Goal: Task Accomplishment & Management: Use online tool/utility

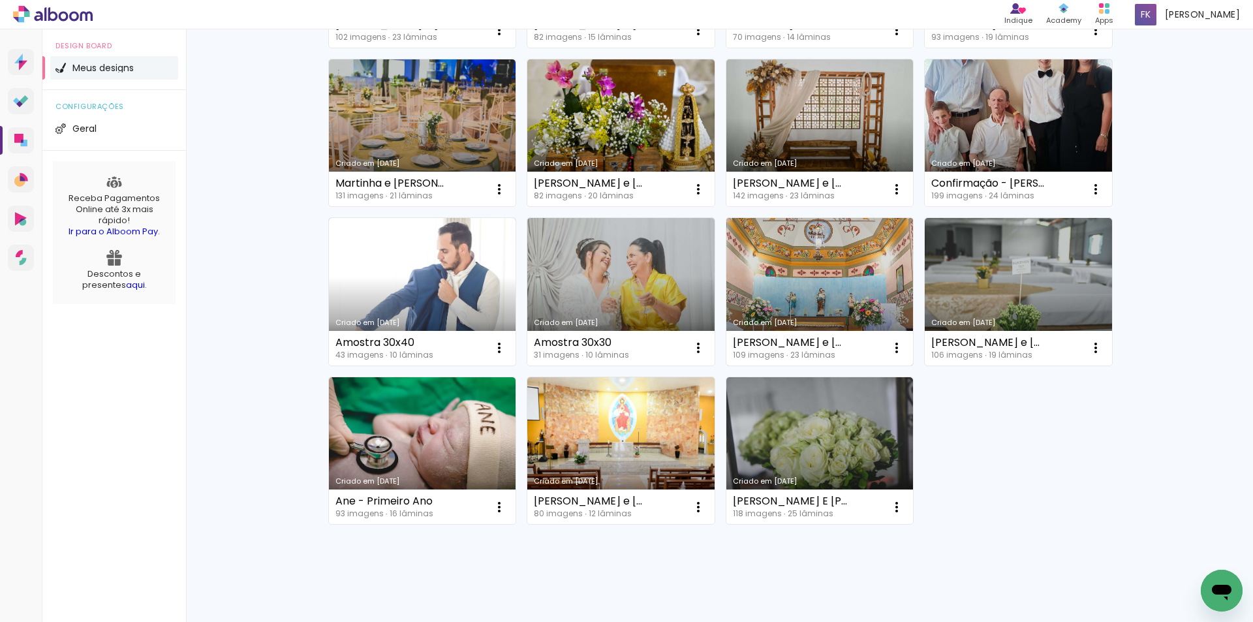
scroll to position [291, 0]
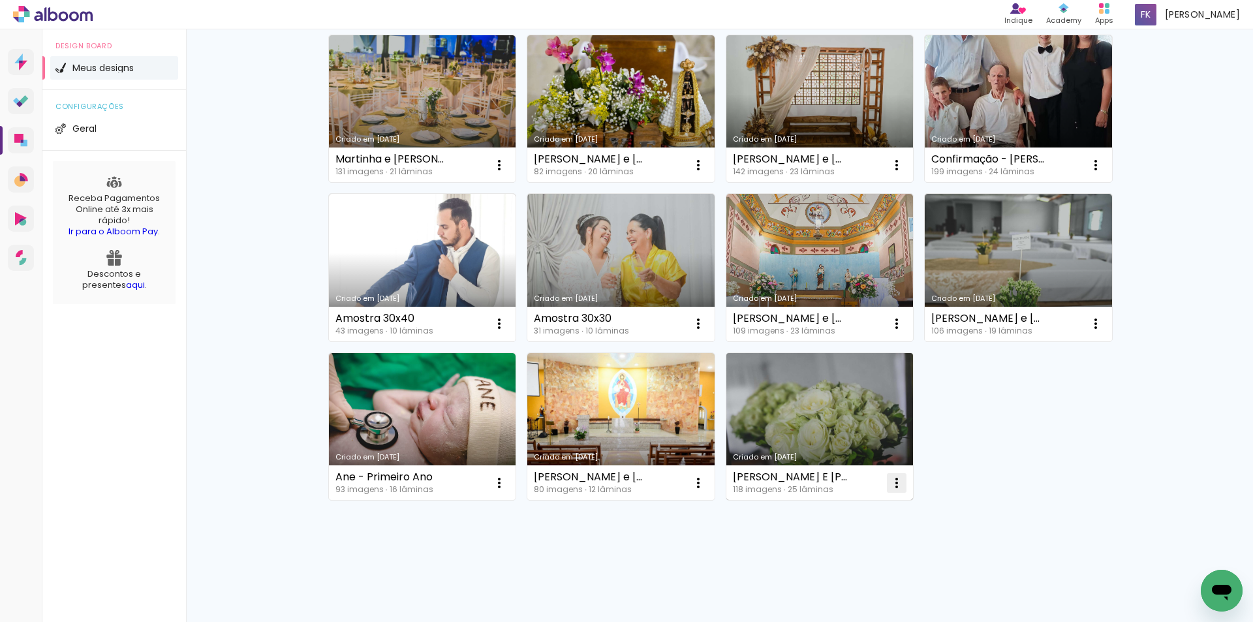
click at [507, 14] on iron-icon at bounding box center [499, 6] width 16 height 16
click at [833, 567] on paper-item "Excluir" at bounding box center [840, 569] width 129 height 26
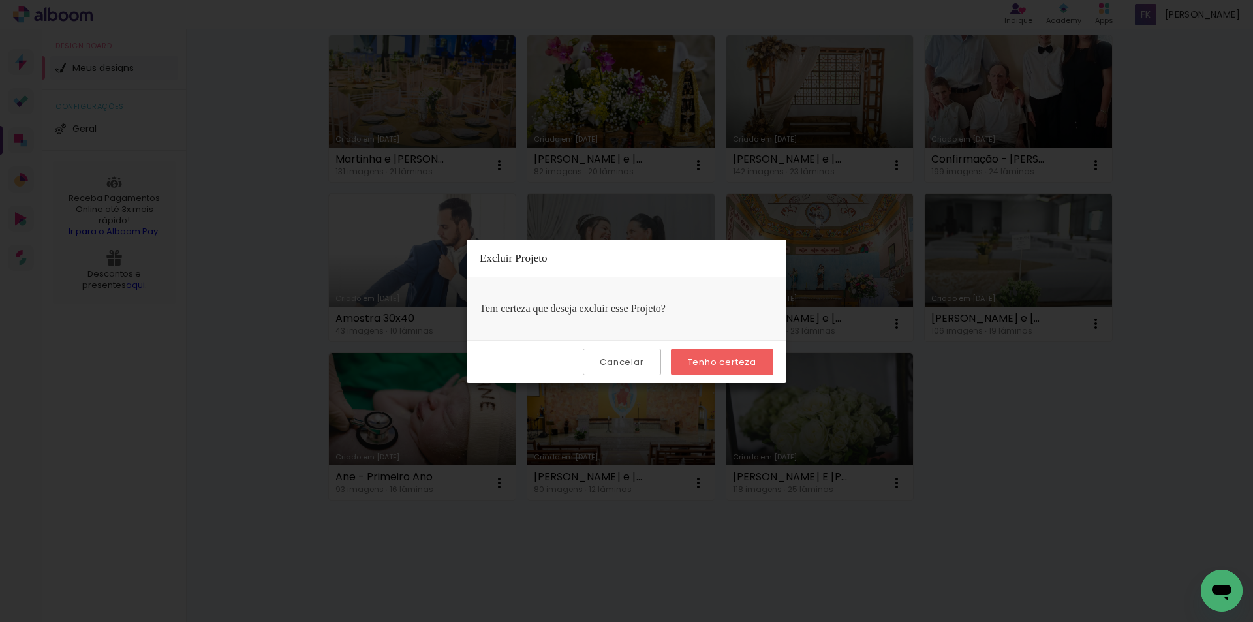
click at [0, 0] on slot "Tenho certeza" at bounding box center [0, 0] width 0 height 0
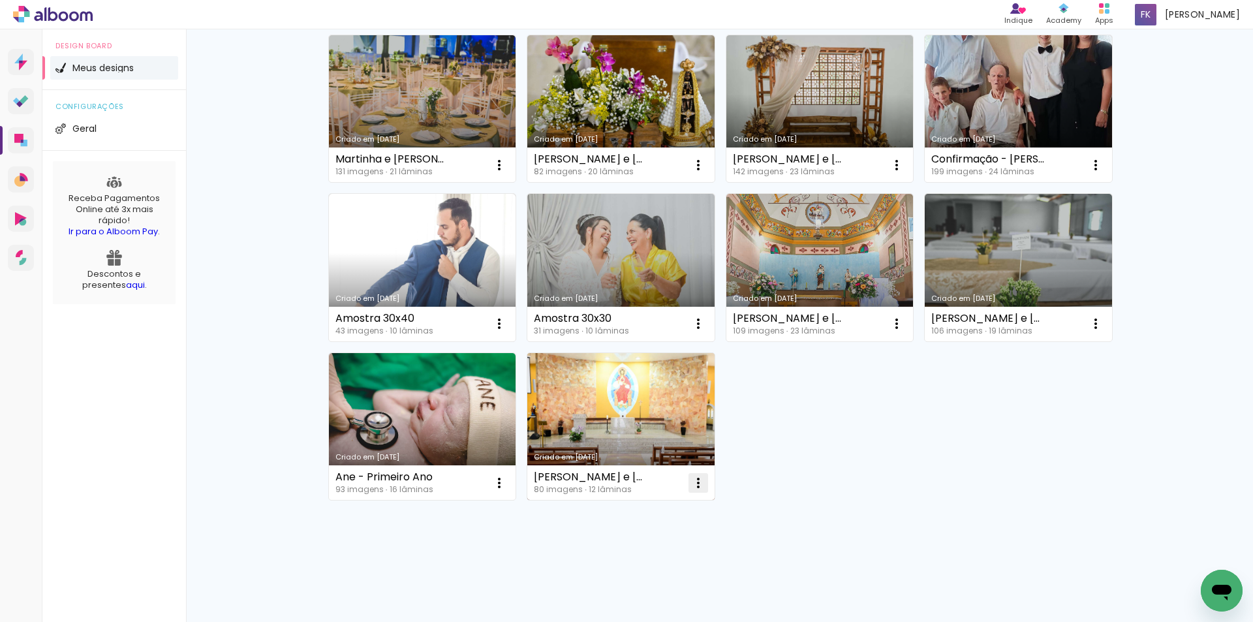
click at [507, 14] on iron-icon at bounding box center [499, 6] width 16 height 16
click at [651, 568] on paper-item "Excluir" at bounding box center [641, 569] width 129 height 26
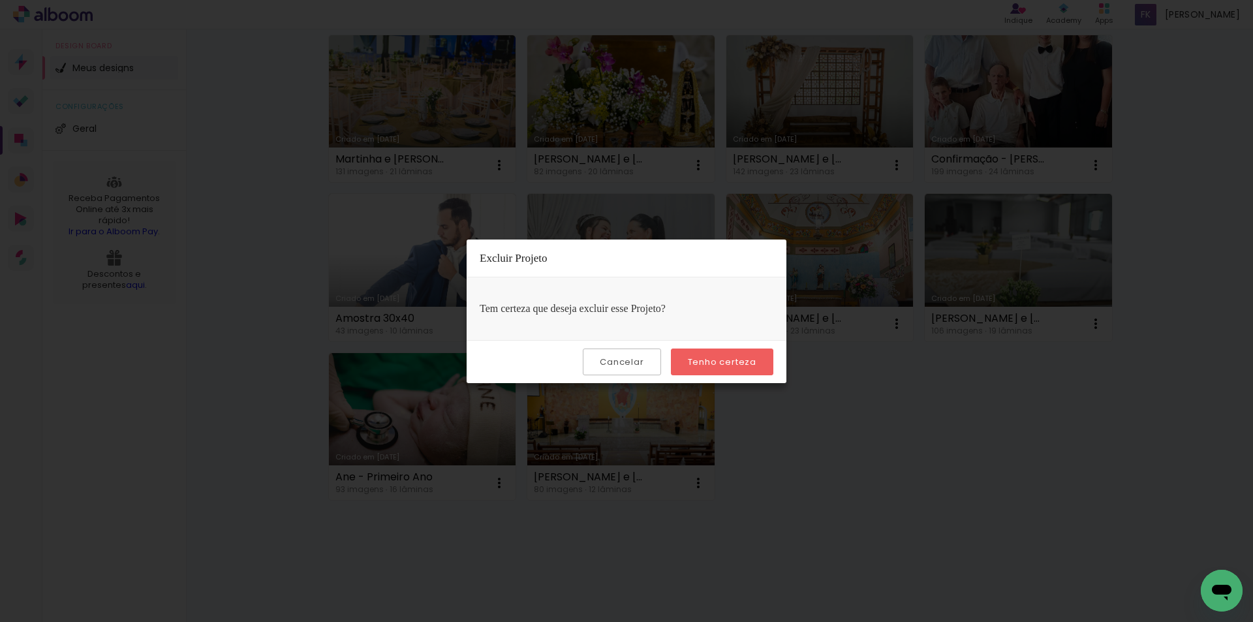
click at [0, 0] on slot "Tenho certeza" at bounding box center [0, 0] width 0 height 0
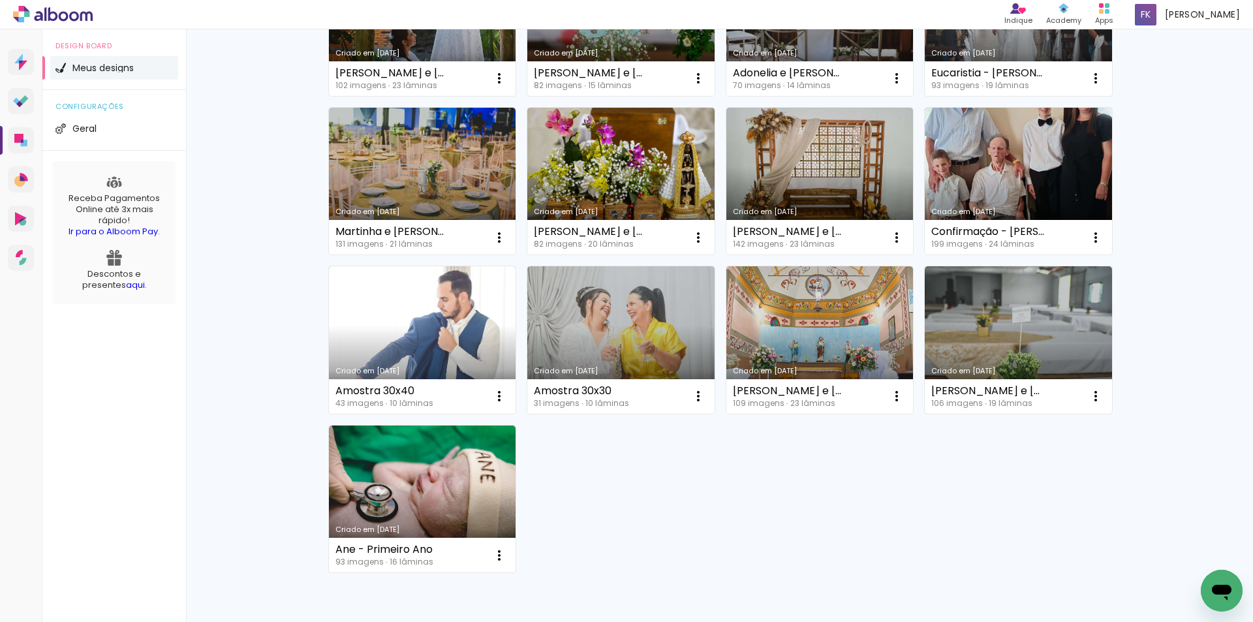
scroll to position [226, 0]
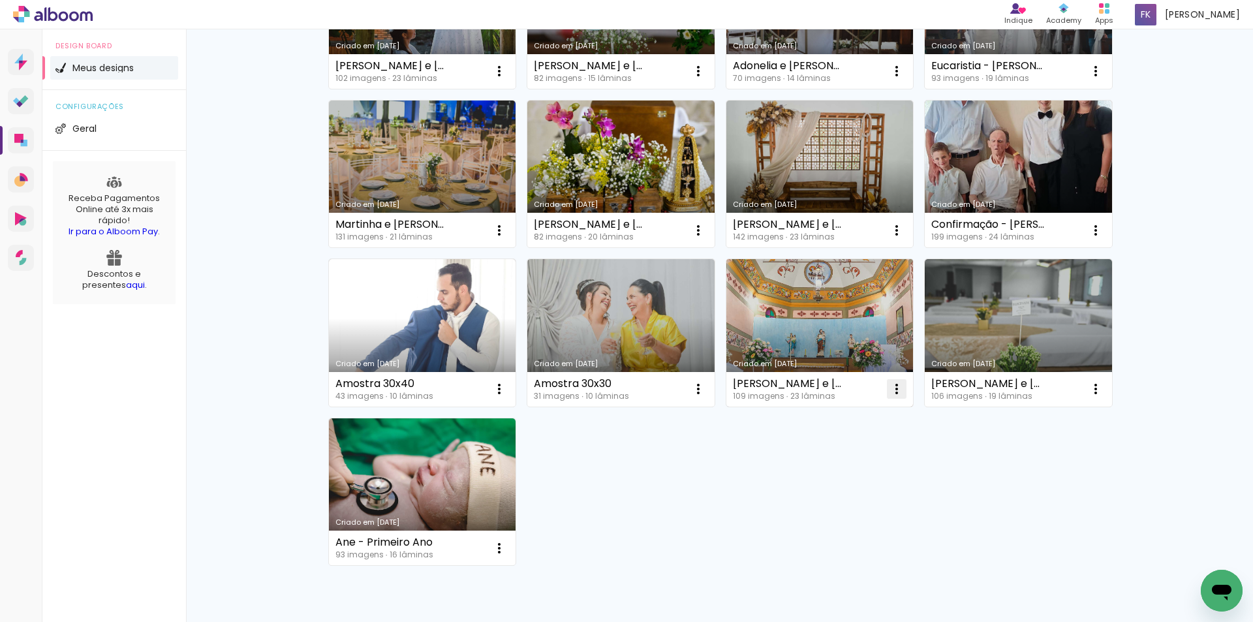
click at [507, 79] on iron-icon at bounding box center [499, 71] width 16 height 16
click at [822, 479] on span "Excluir" at bounding box center [819, 475] width 28 height 9
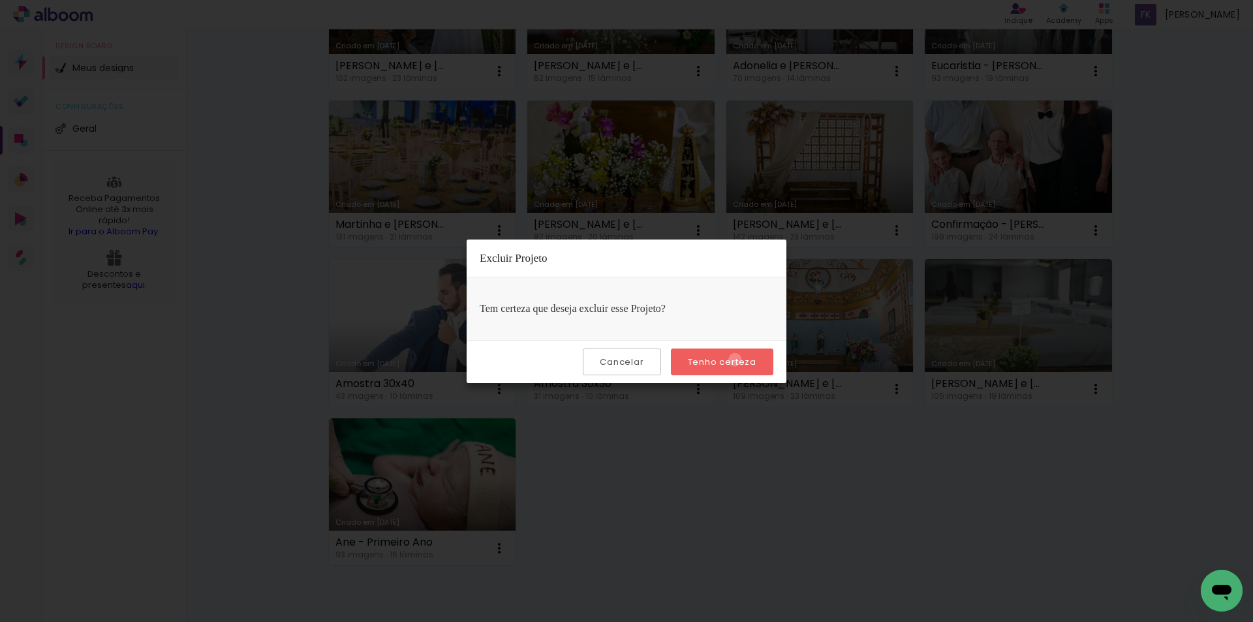
click at [0, 0] on slot "Tenho certeza" at bounding box center [0, 0] width 0 height 0
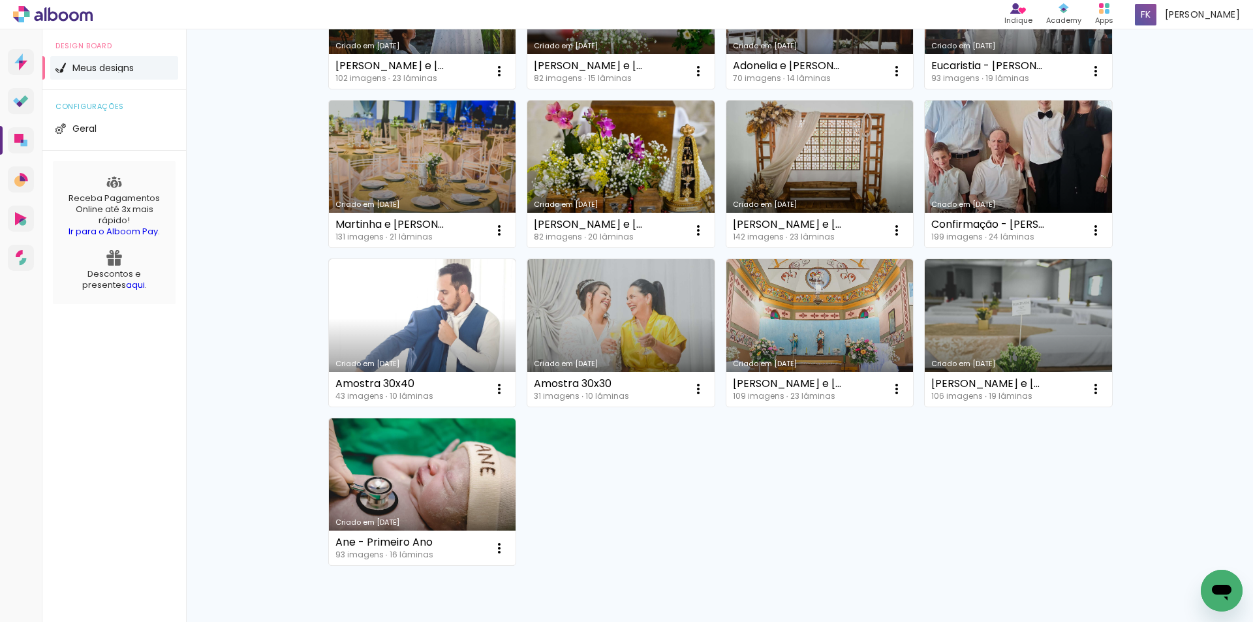
scroll to position [132, 0]
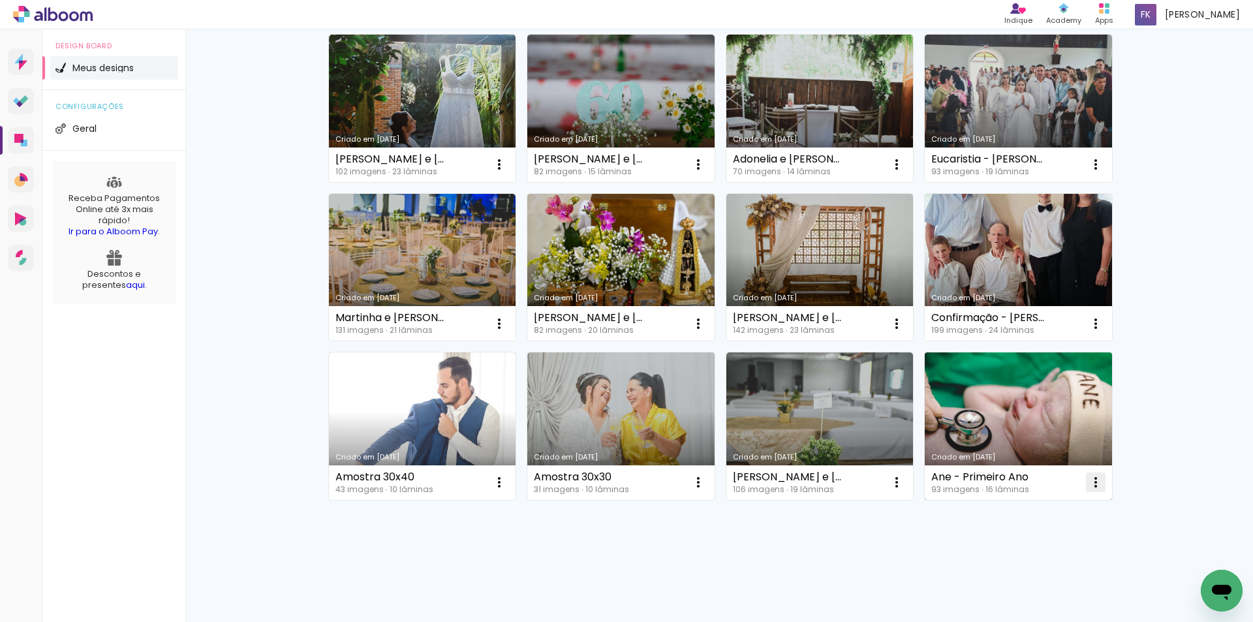
click at [507, 172] on iron-icon at bounding box center [499, 165] width 16 height 16
click at [1038, 563] on paper-item "Excluir" at bounding box center [1038, 568] width 129 height 26
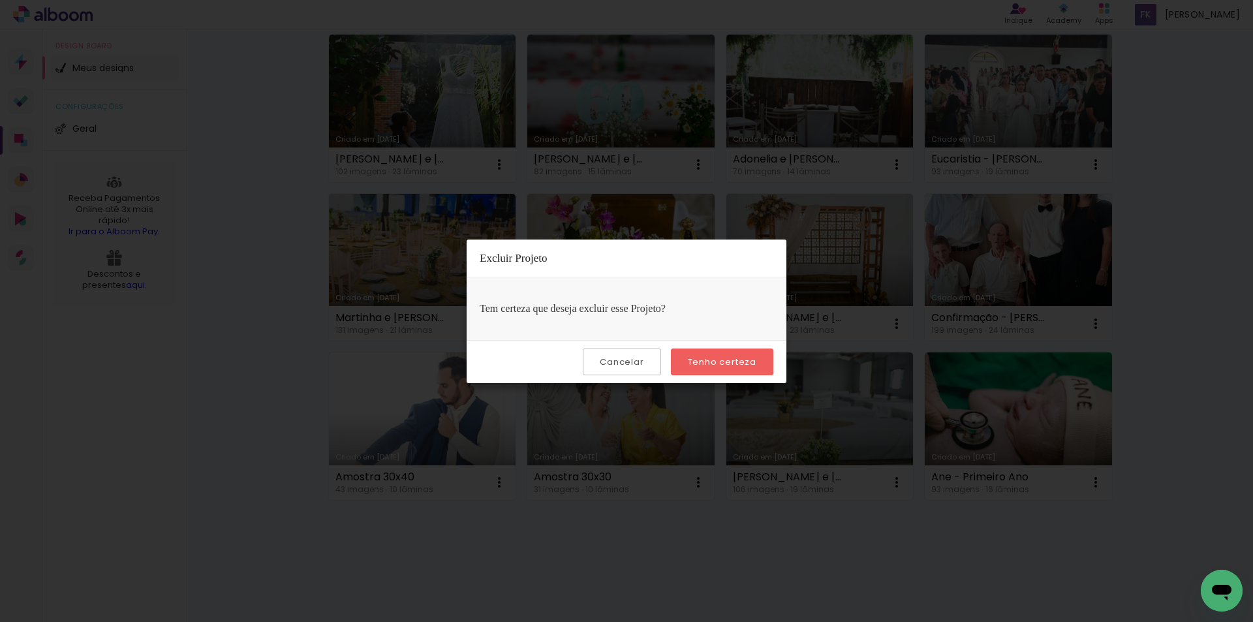
click at [0, 0] on slot "Tenho certeza" at bounding box center [0, 0] width 0 height 0
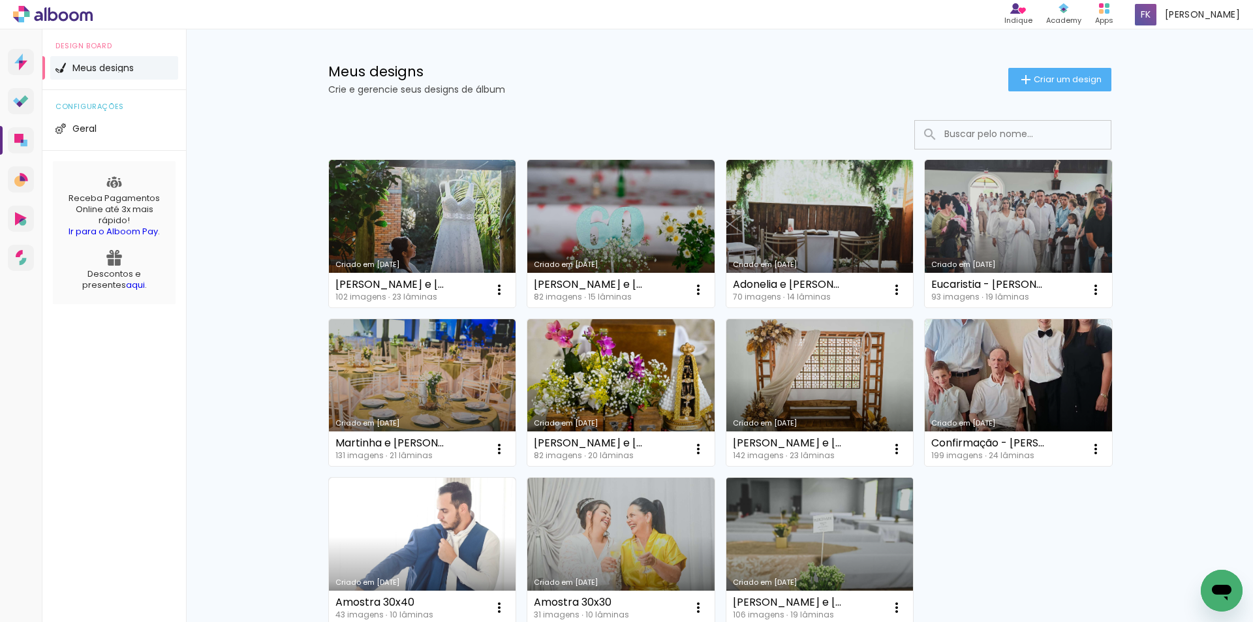
scroll to position [0, 0]
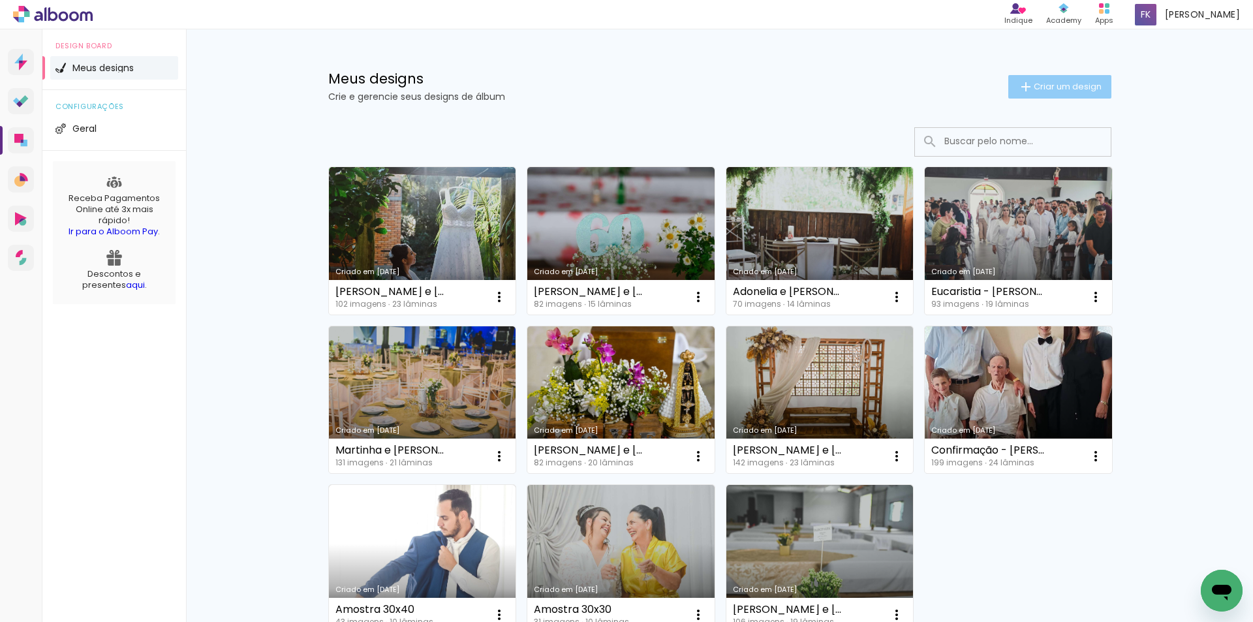
click at [1074, 87] on span "Criar um design" at bounding box center [1068, 86] width 68 height 8
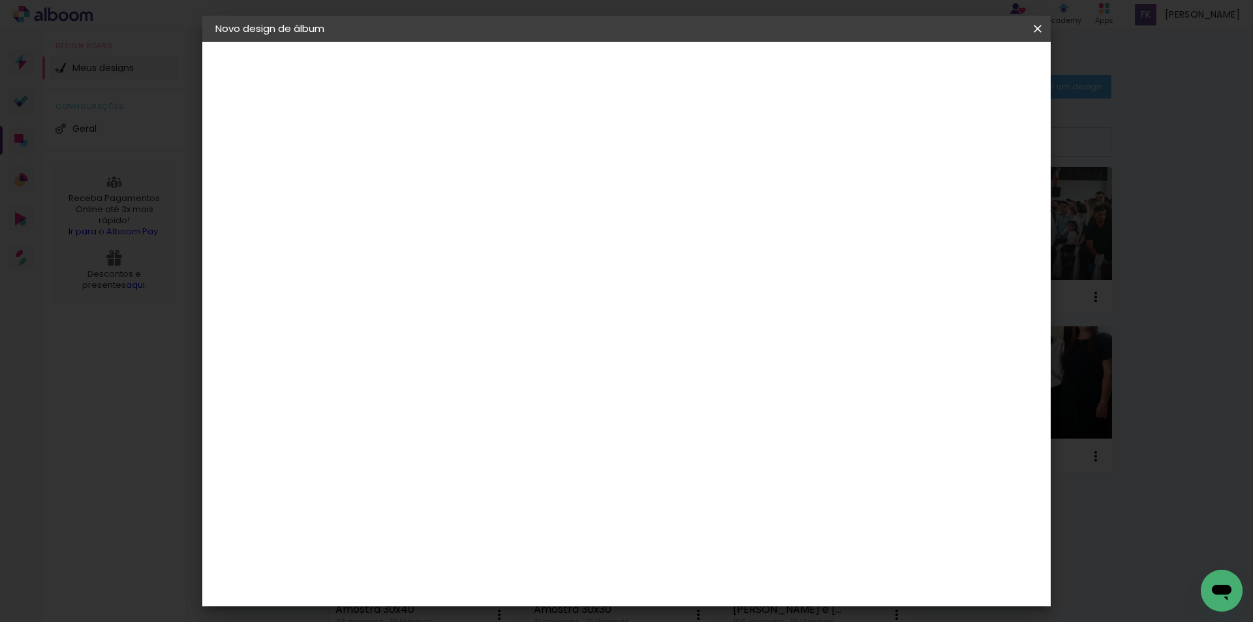
click at [429, 170] on input at bounding box center [429, 175] width 0 height 20
type input "[PERSON_NAME] e [PERSON_NAME]"
type paper-input "[PERSON_NAME] e [PERSON_NAME]"
click at [0, 0] on slot "Avançar" at bounding box center [0, 0] width 0 height 0
click at [674, 208] on paper-item "Tamanho Livre" at bounding box center [610, 198] width 125 height 29
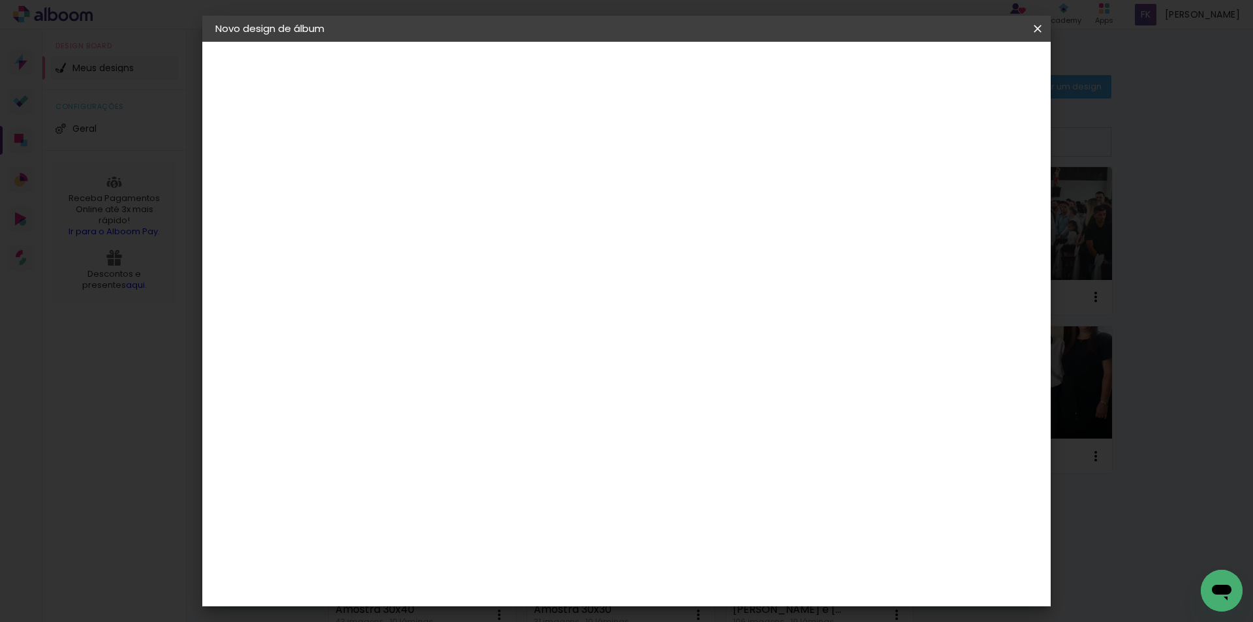
click at [0, 0] on slot "Avançar" at bounding box center [0, 0] width 0 height 0
click at [402, 368] on input "30" at bounding box center [388, 371] width 34 height 20
type input "30,5"
type paper-input "30,5"
click at [956, 70] on span "Iniciar design" at bounding box center [926, 69] width 59 height 9
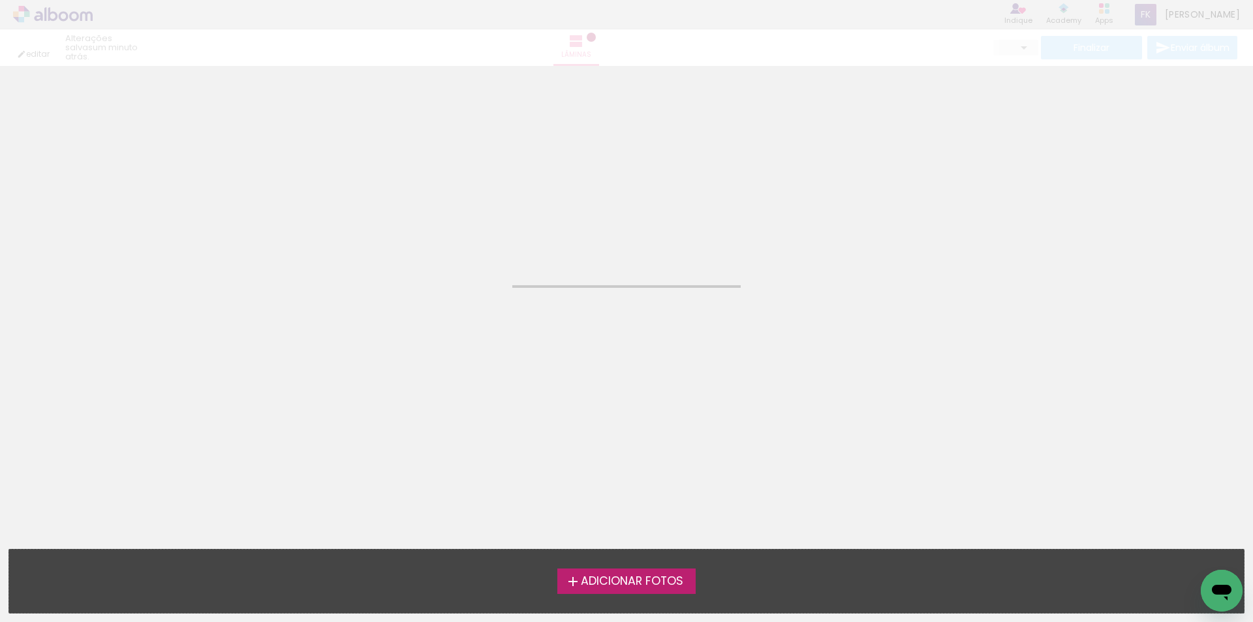
click at [626, 578] on span "Adicionar Fotos" at bounding box center [632, 582] width 102 height 12
click at [0, 0] on input "file" at bounding box center [0, 0] width 0 height 0
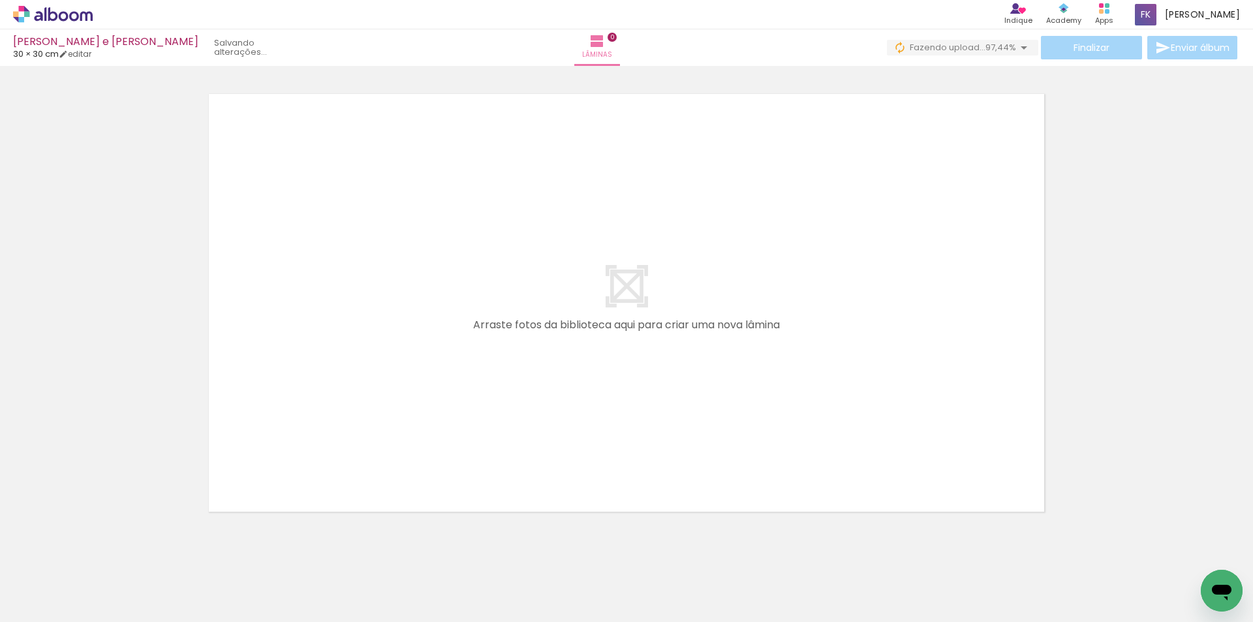
scroll to position [0, 1709]
click at [38, 598] on span "Adicionar Fotos" at bounding box center [46, 604] width 39 height 14
click at [0, 0] on input "file" at bounding box center [0, 0] width 0 height 0
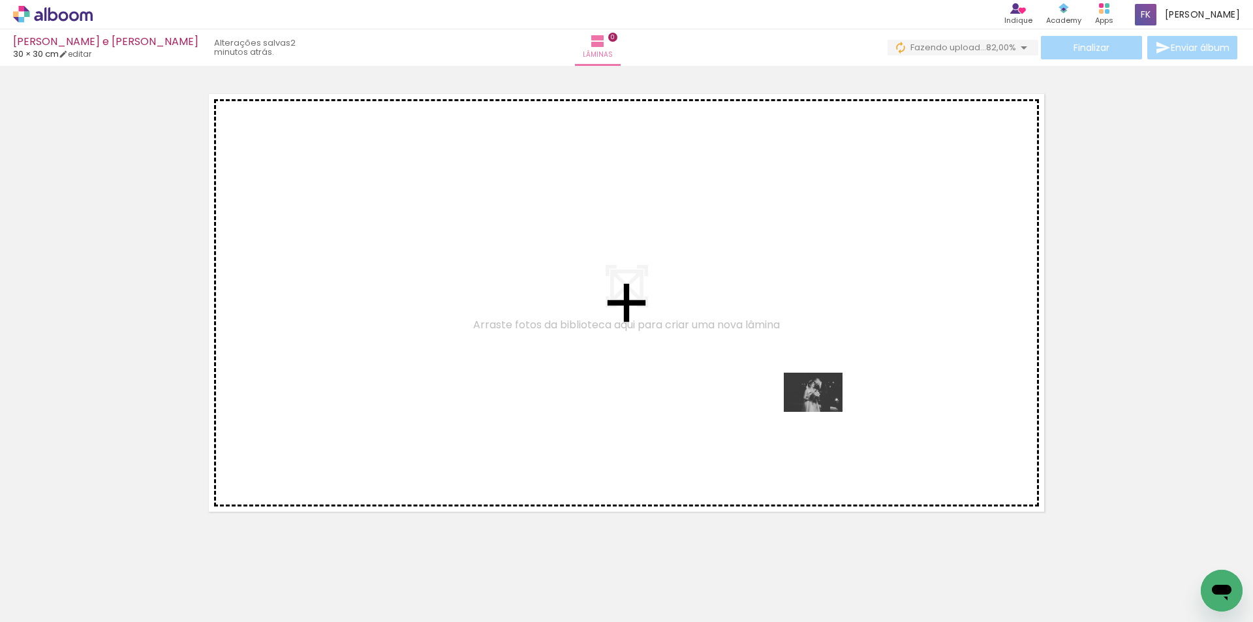
drag, startPoint x: 997, startPoint y: 586, endPoint x: 823, endPoint y: 412, distance: 246.0
click at [823, 412] on quentale-workspace at bounding box center [626, 311] width 1253 height 622
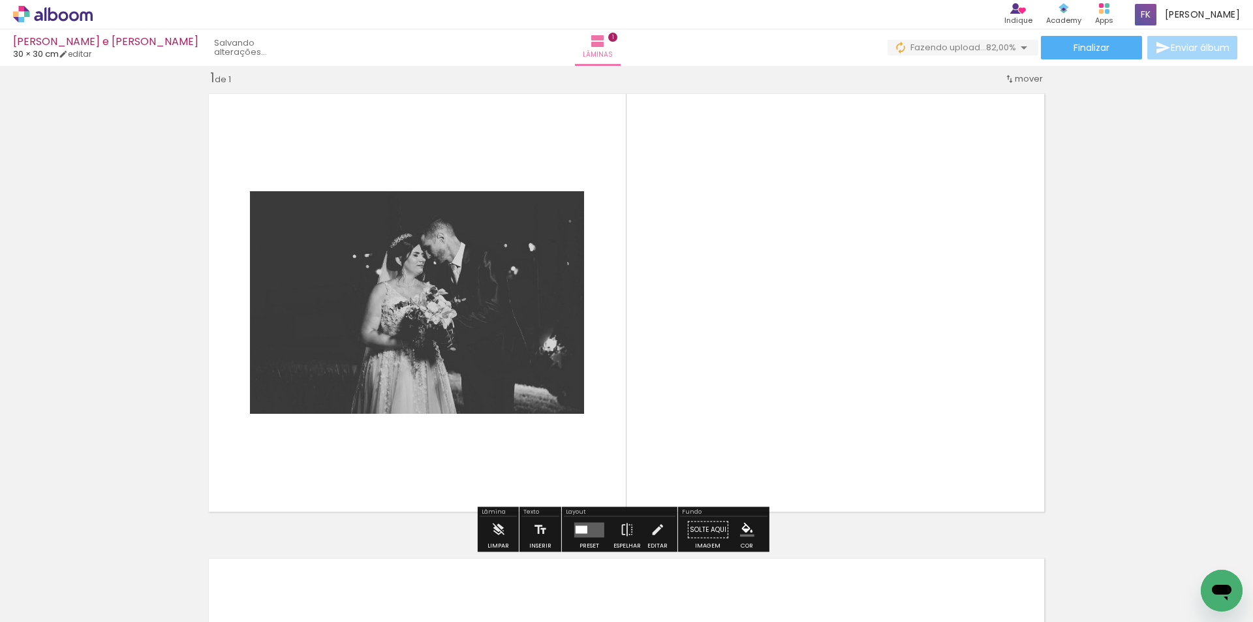
click at [590, 531] on quentale-layouter at bounding box center [589, 529] width 30 height 15
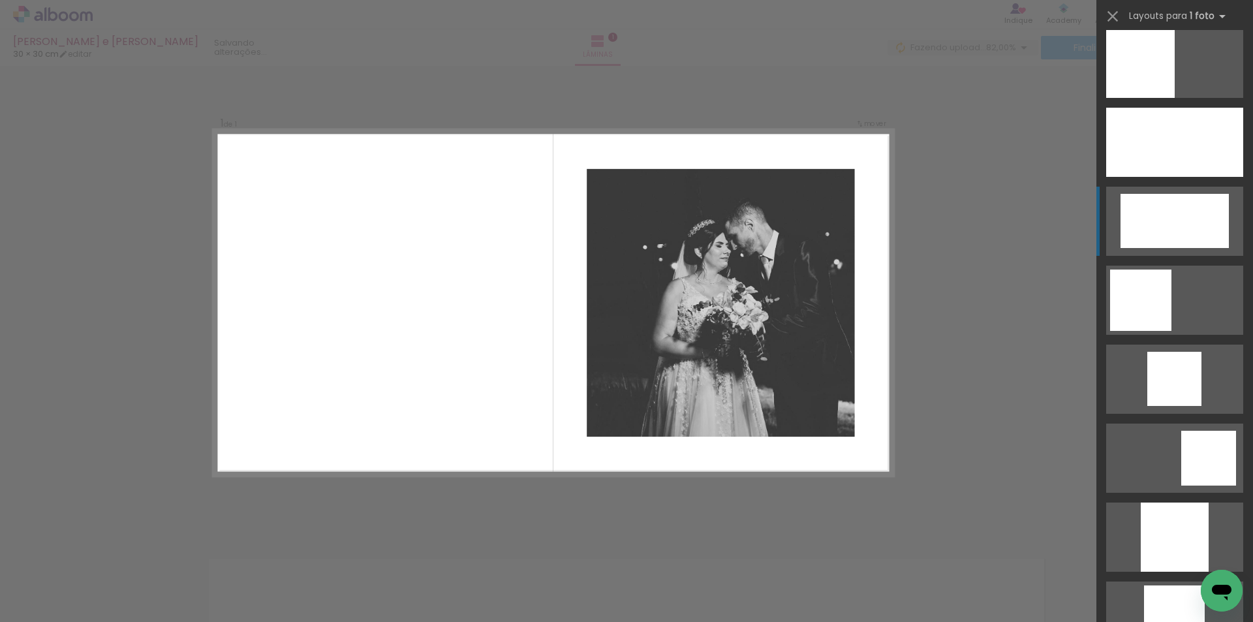
scroll to position [1044, 0]
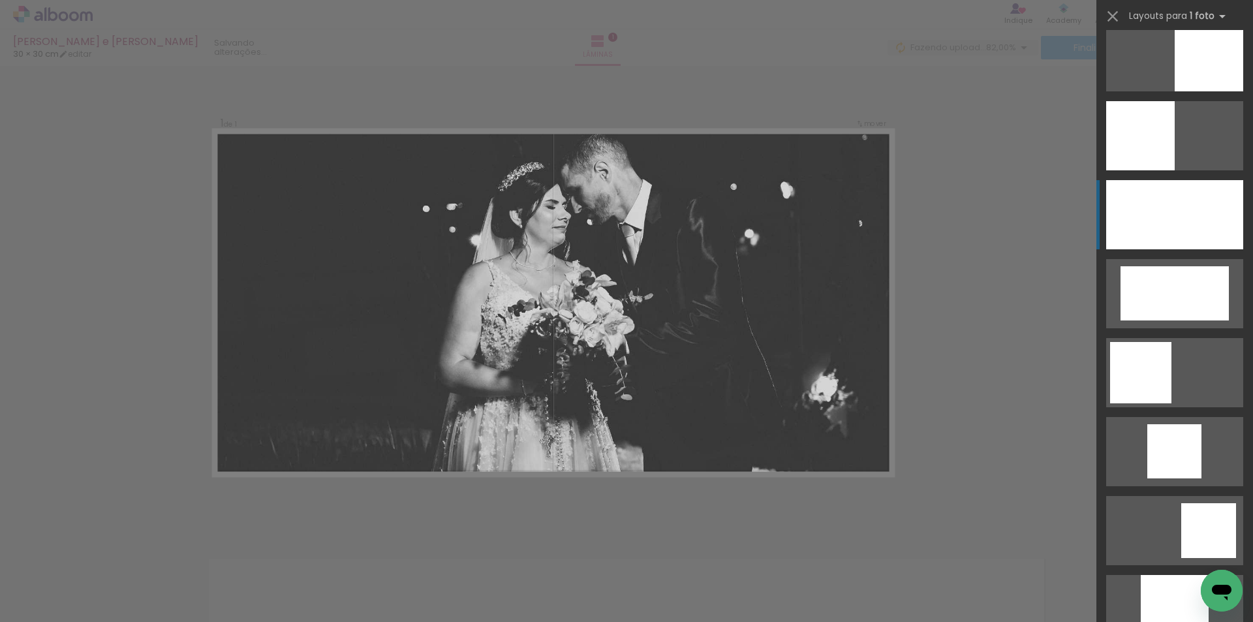
click at [1183, 575] on div at bounding box center [1175, 609] width 68 height 69
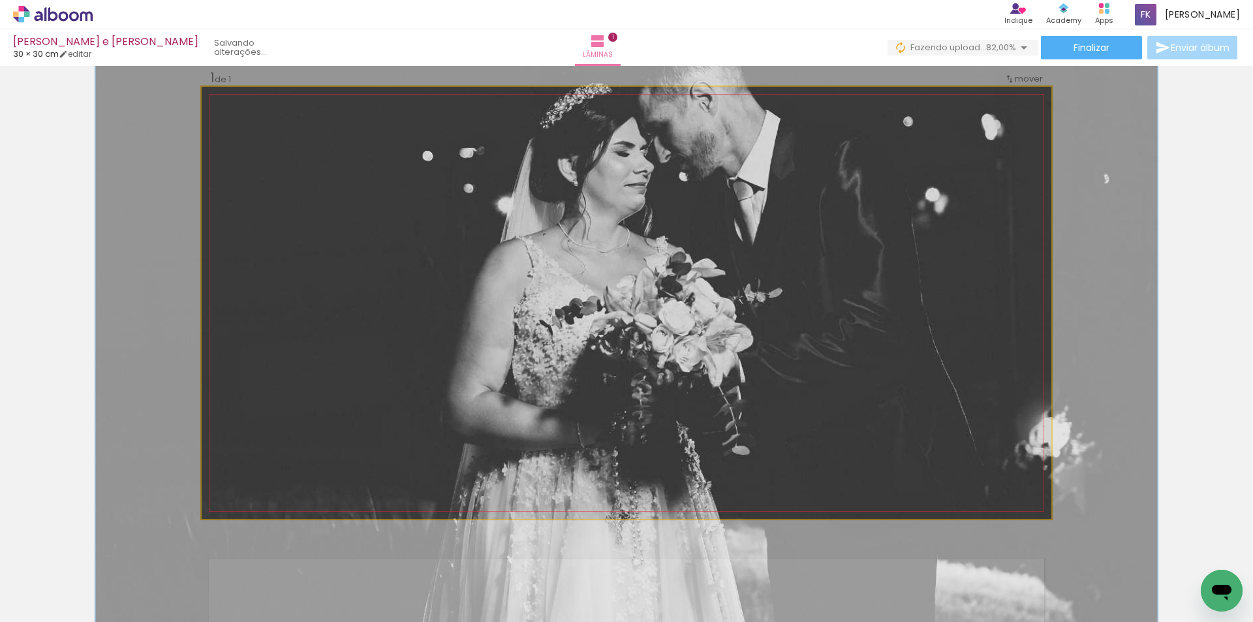
type paper-slider "125"
click at [241, 101] on div at bounding box center [244, 101] width 12 height 12
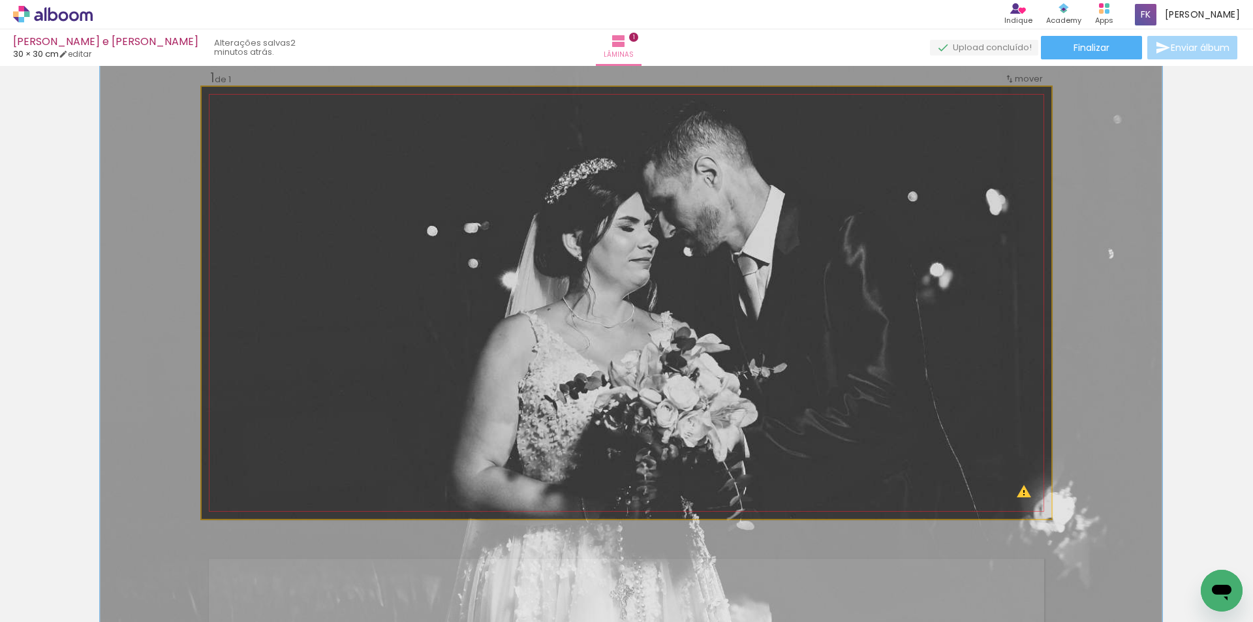
drag, startPoint x: 589, startPoint y: 177, endPoint x: 589, endPoint y: 250, distance: 73.1
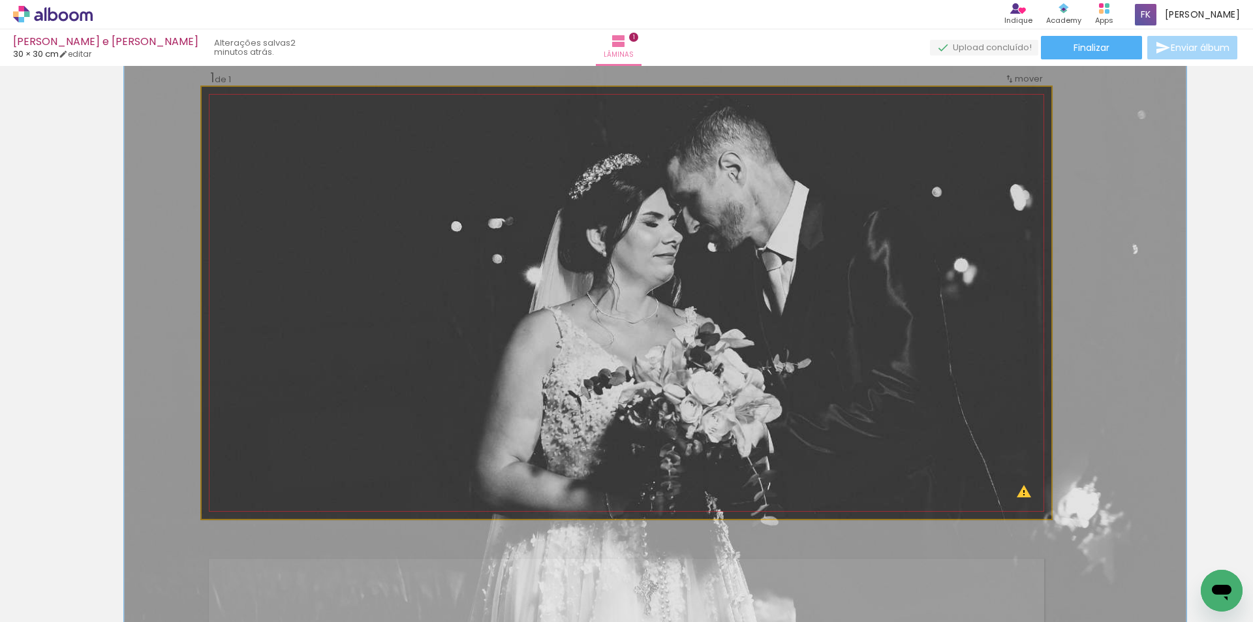
drag, startPoint x: 778, startPoint y: 311, endPoint x: 802, endPoint y: 307, distance: 24.6
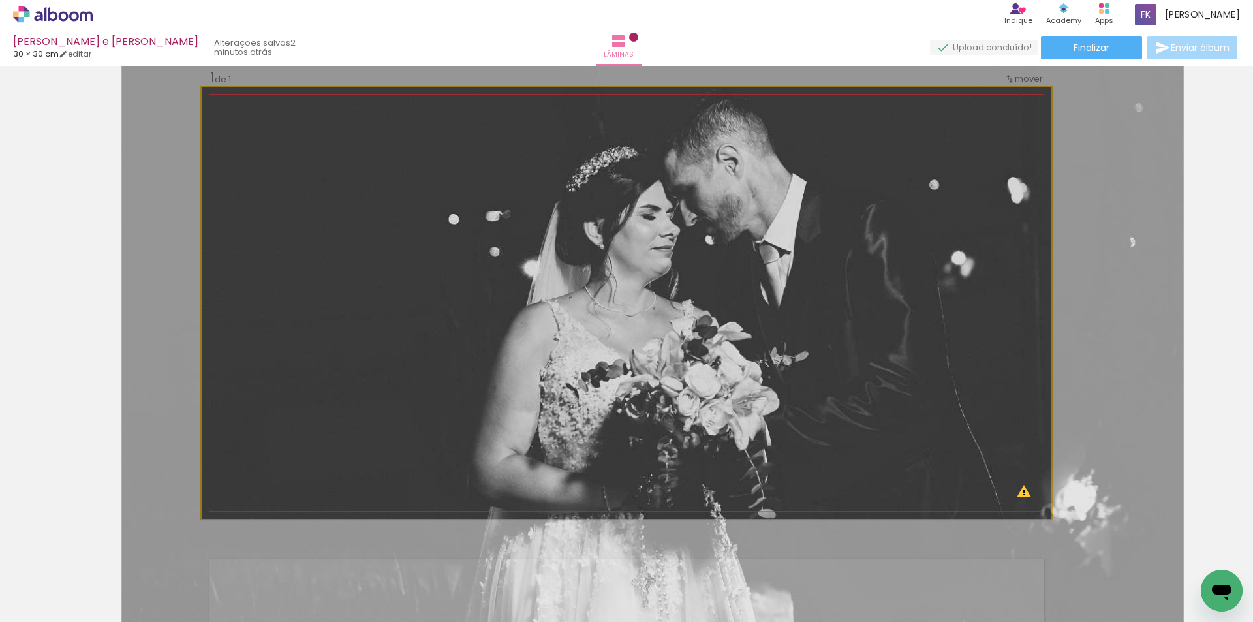
drag, startPoint x: 806, startPoint y: 333, endPoint x: 803, endPoint y: 326, distance: 7.6
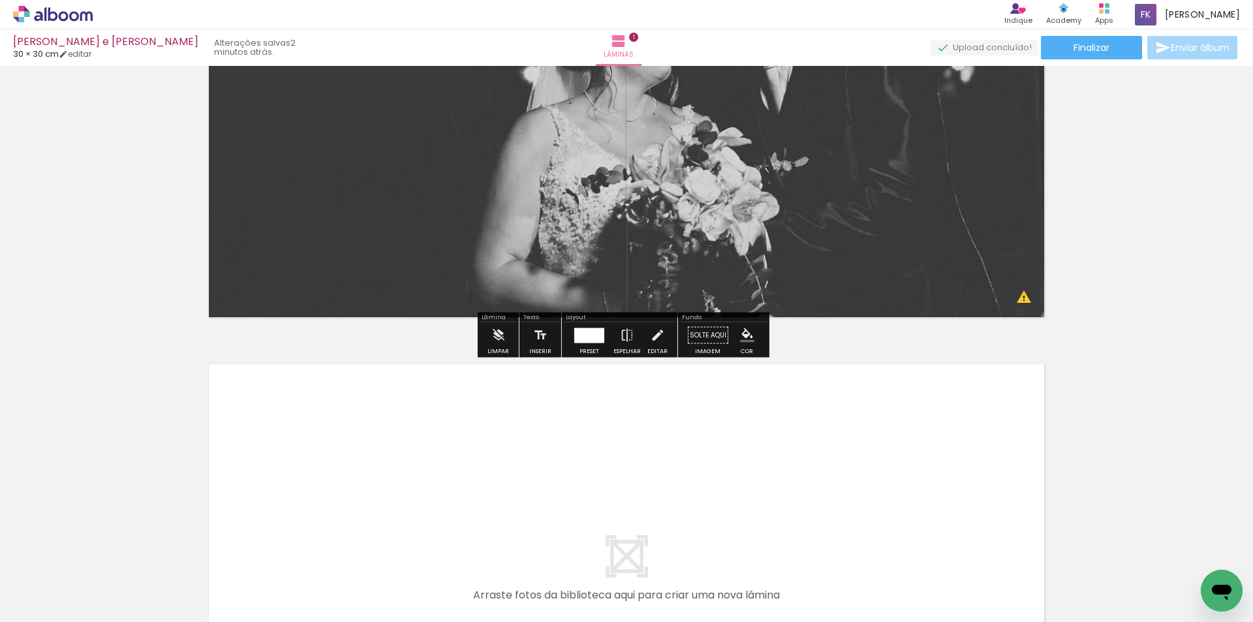
scroll to position [213, 0]
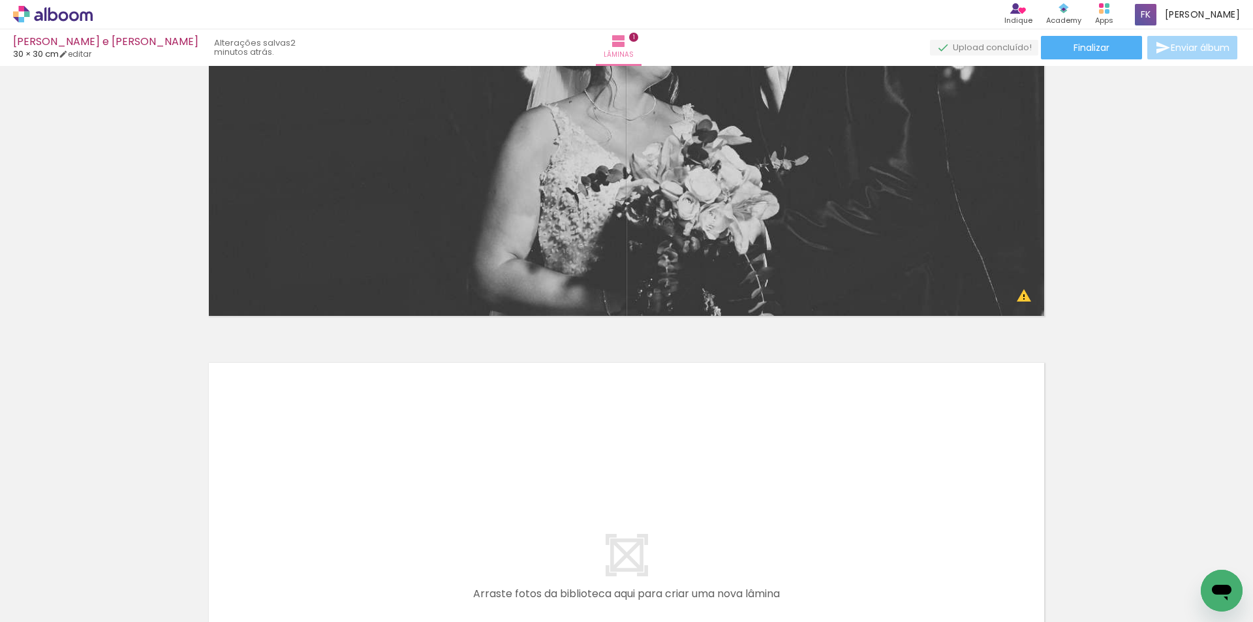
click at [848, 432] on quentale-layouter at bounding box center [627, 572] width 850 height 432
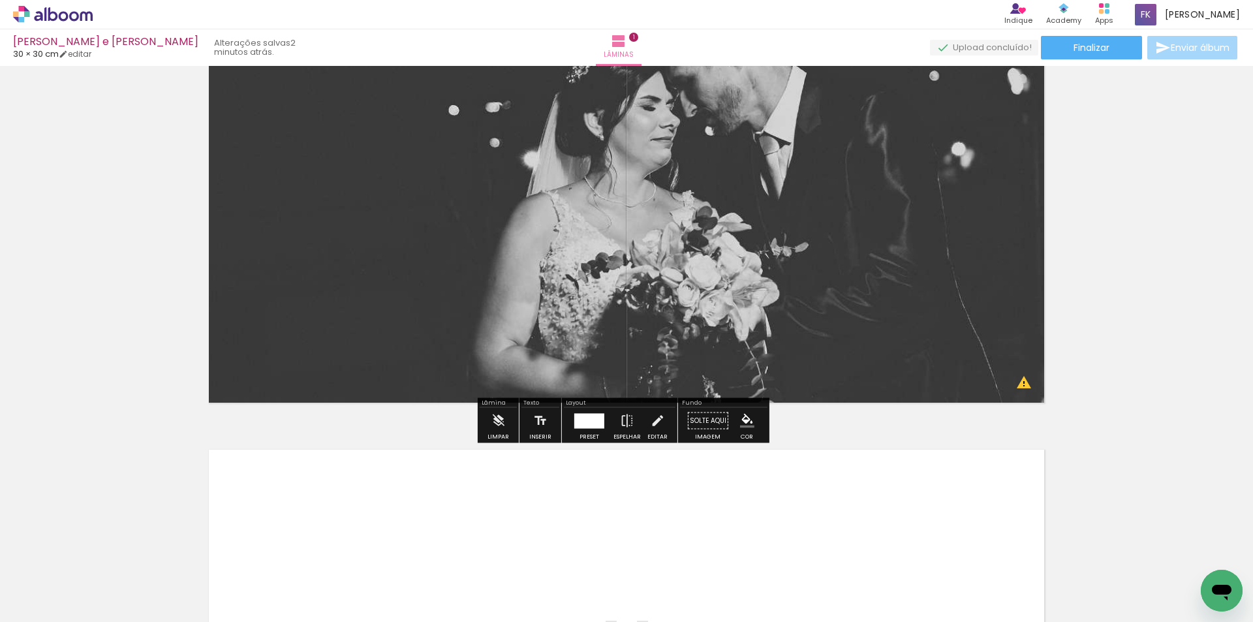
scroll to position [0, 0]
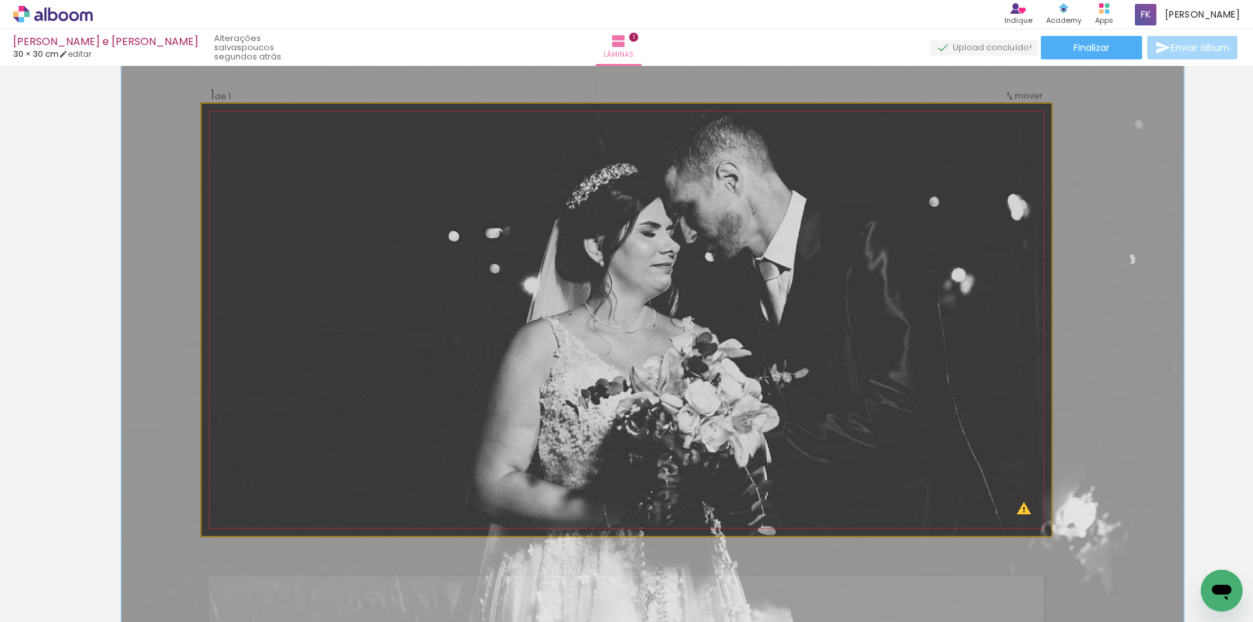
click at [641, 263] on quentale-photo at bounding box center [627, 320] width 850 height 432
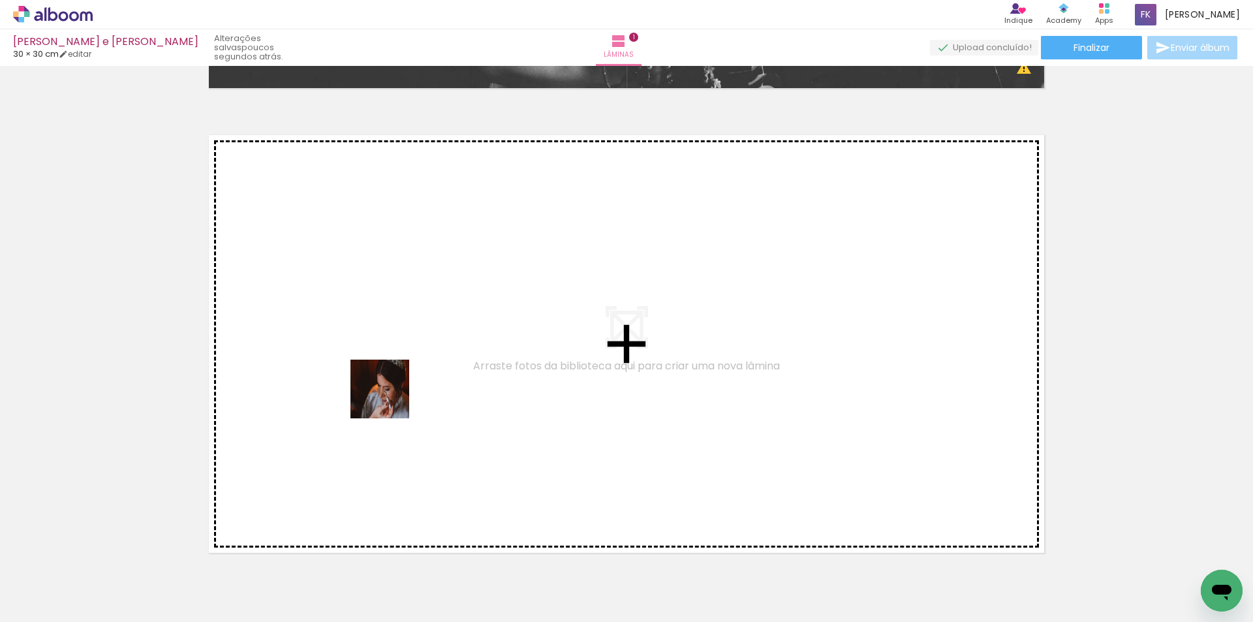
drag, startPoint x: 133, startPoint y: 566, endPoint x: 394, endPoint y: 393, distance: 313.0
click at [394, 393] on quentale-workspace at bounding box center [626, 311] width 1253 height 622
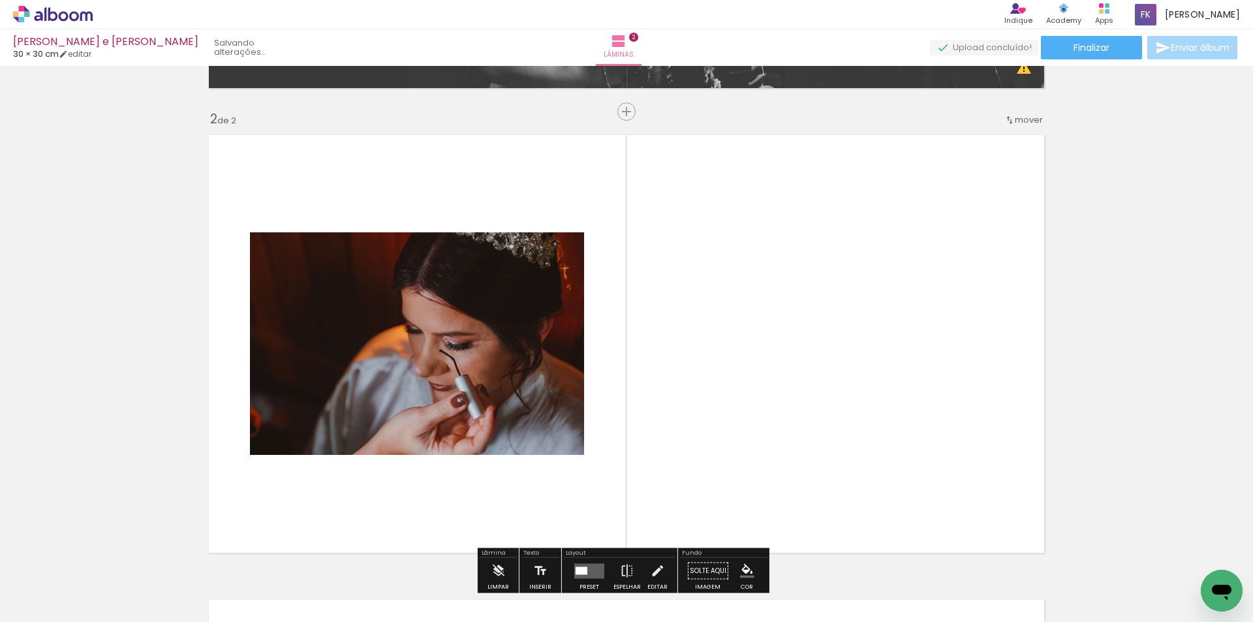
scroll to position [482, 0]
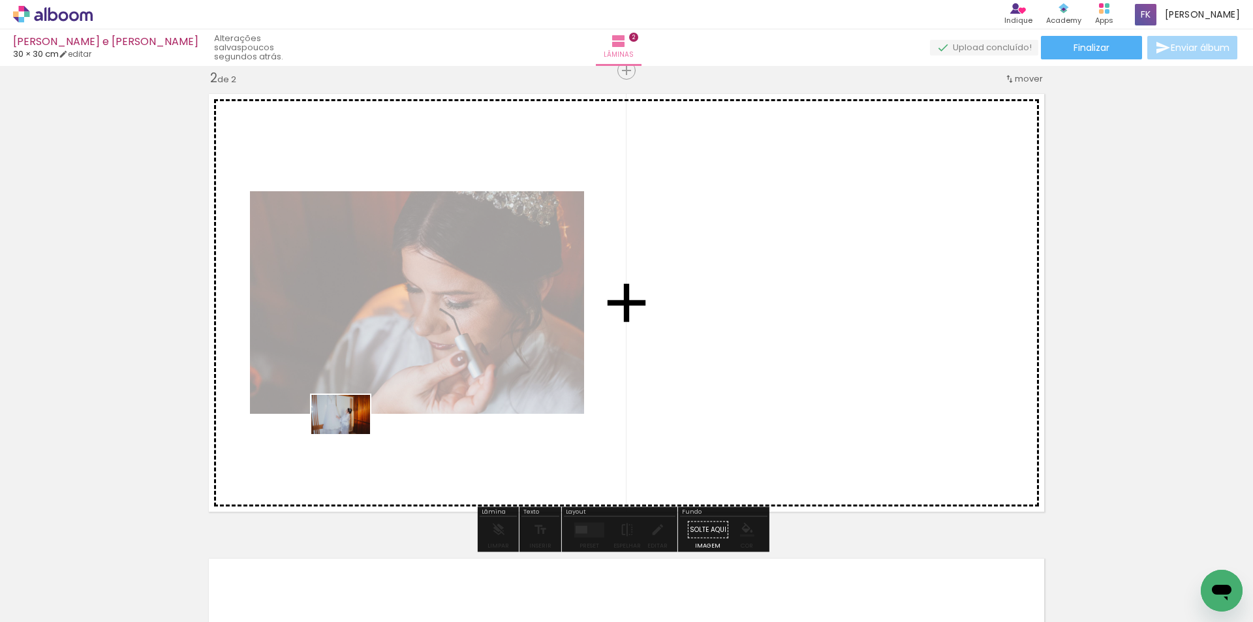
drag, startPoint x: 220, startPoint y: 580, endPoint x: 350, endPoint y: 434, distance: 195.5
click at [350, 434] on quentale-workspace at bounding box center [626, 311] width 1253 height 622
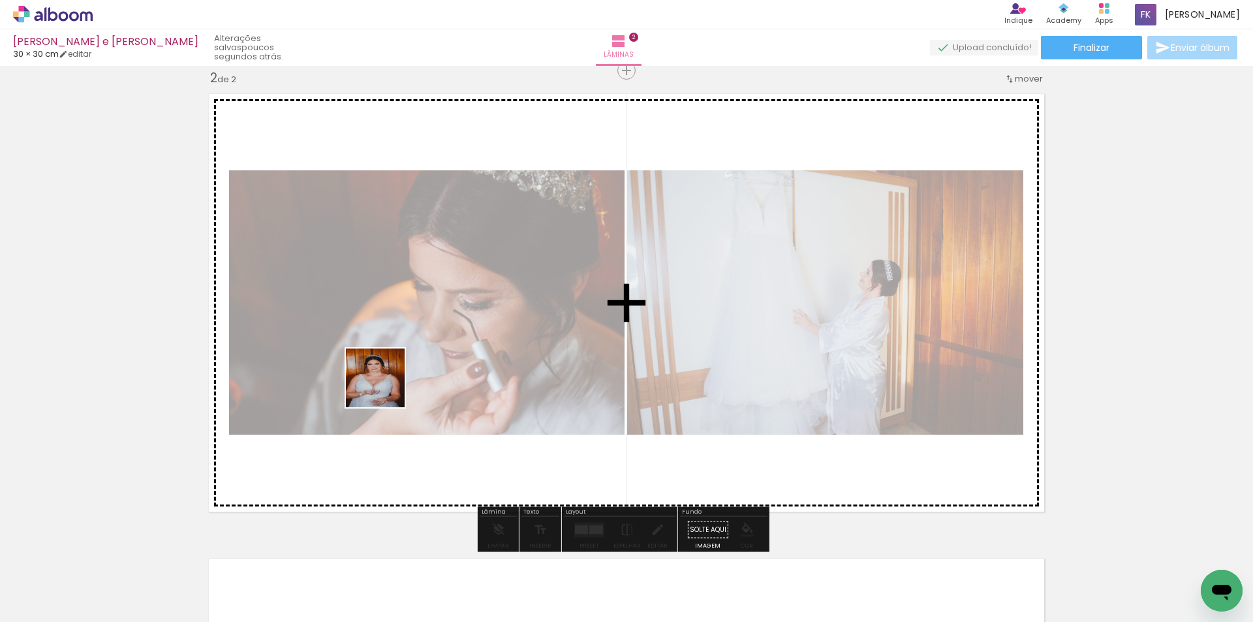
drag, startPoint x: 287, startPoint y: 576, endPoint x: 386, endPoint y: 387, distance: 213.4
click at [386, 387] on quentale-workspace at bounding box center [626, 311] width 1253 height 622
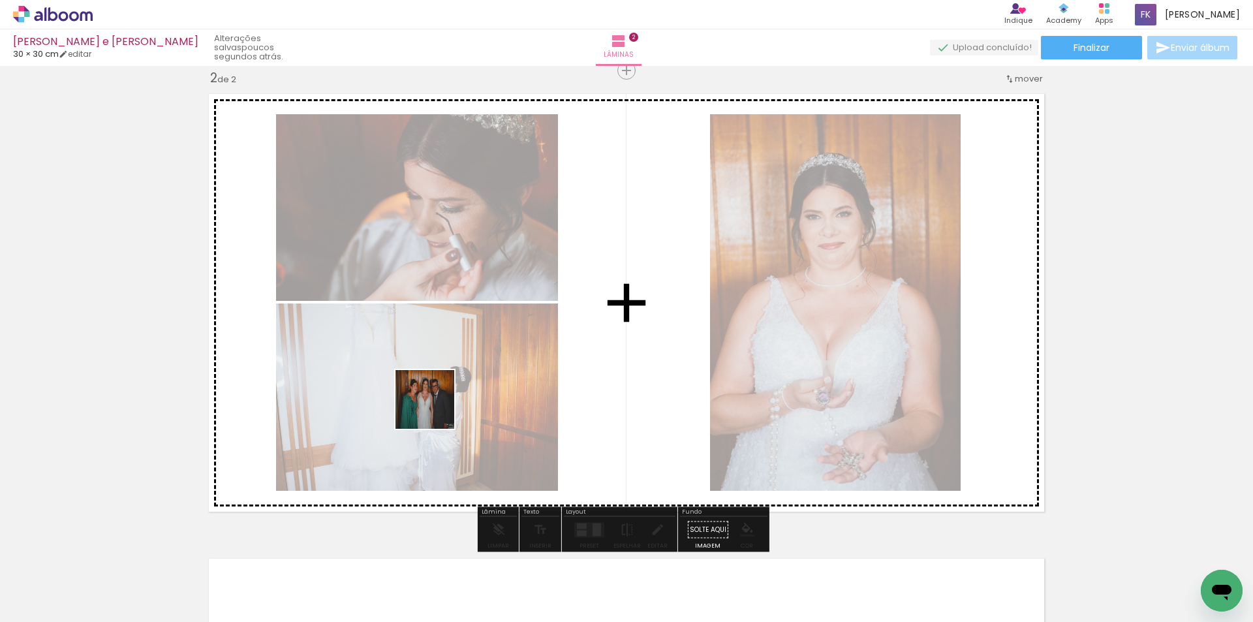
drag, startPoint x: 349, startPoint y: 568, endPoint x: 437, endPoint y: 408, distance: 182.9
click at [437, 408] on quentale-workspace at bounding box center [626, 311] width 1253 height 622
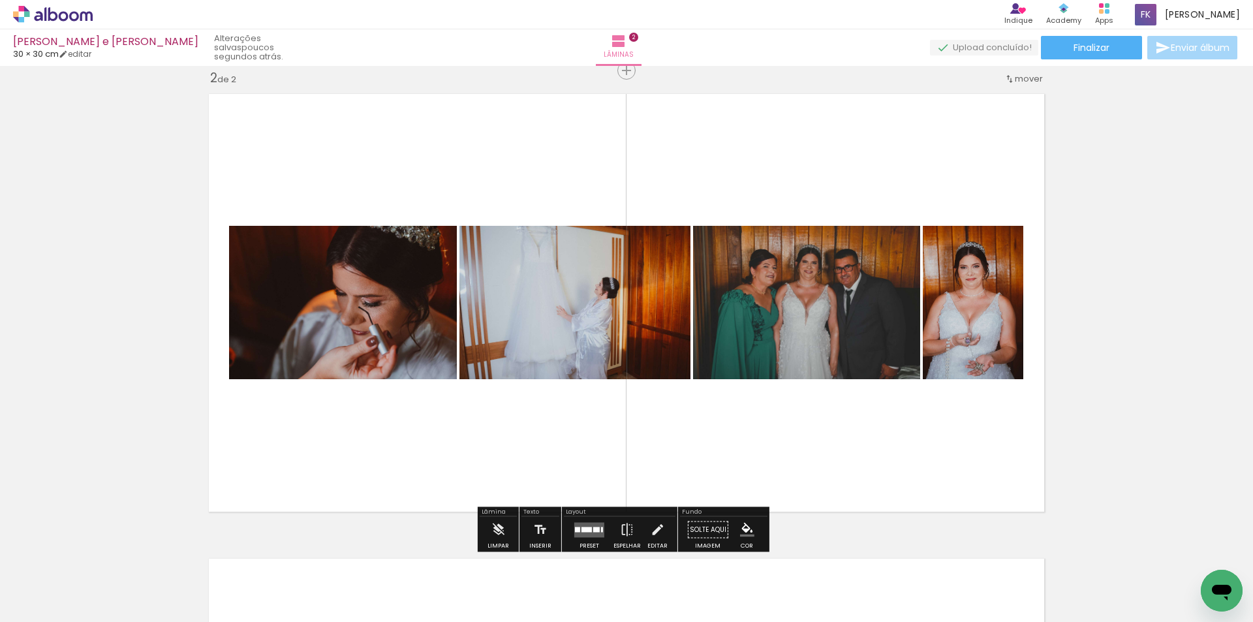
click at [587, 529] on div at bounding box center [587, 529] width 10 height 5
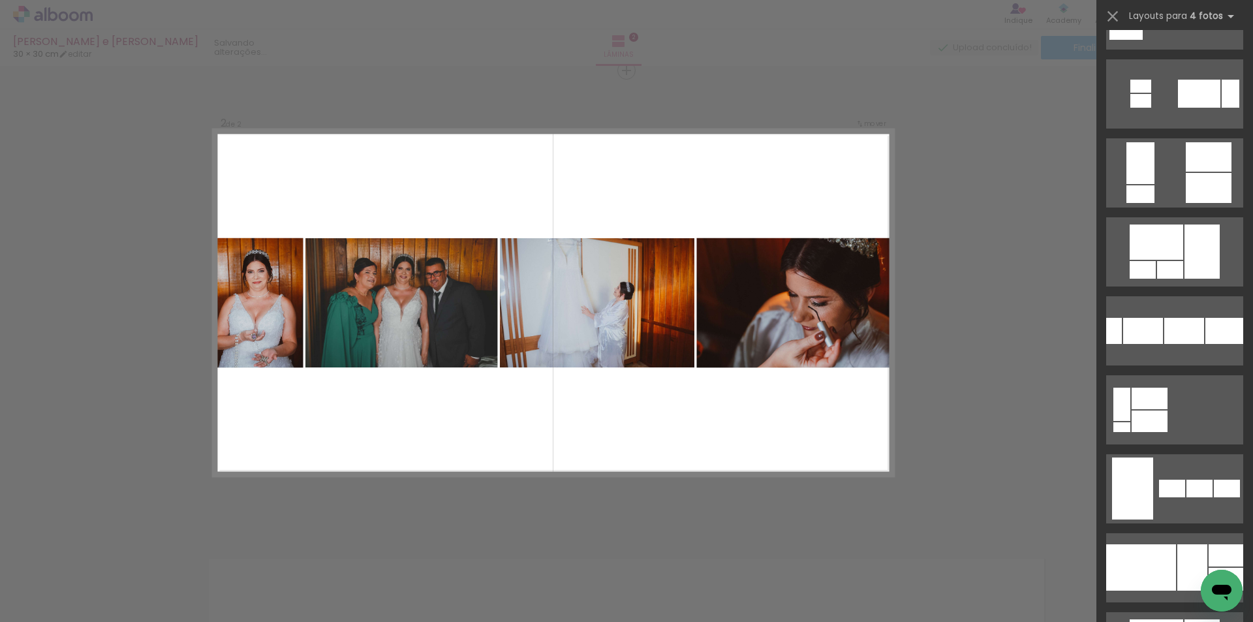
scroll to position [783, 0]
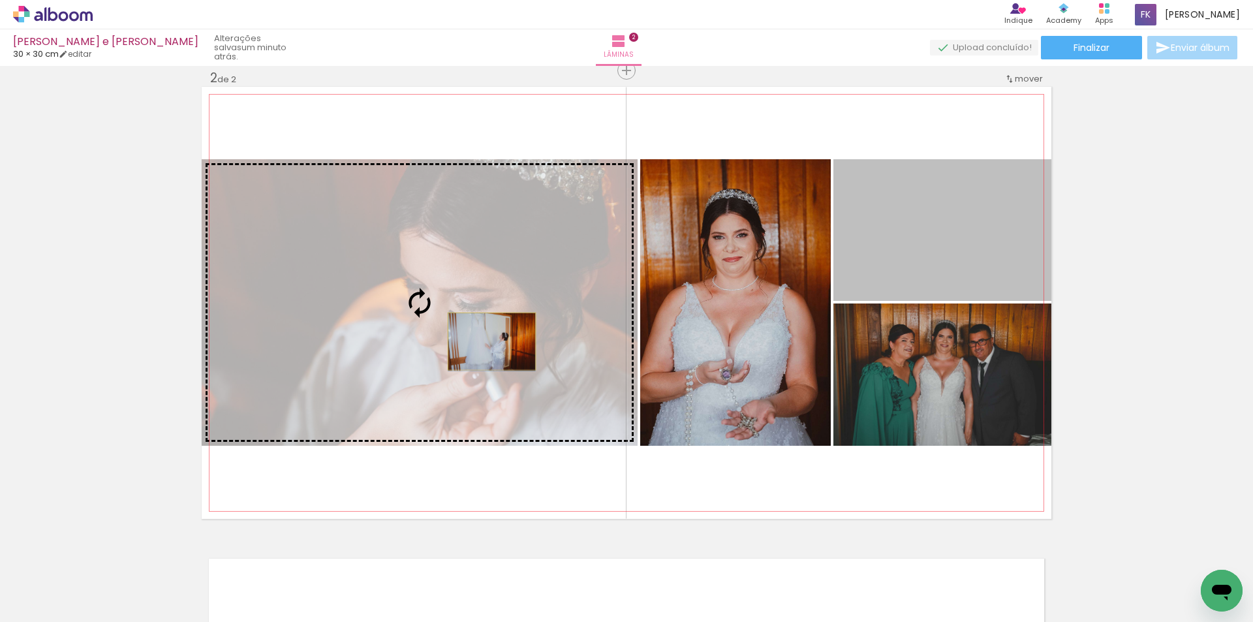
drag, startPoint x: 997, startPoint y: 273, endPoint x: 476, endPoint y: 343, distance: 526.2
click at [0, 0] on slot at bounding box center [0, 0] width 0 height 0
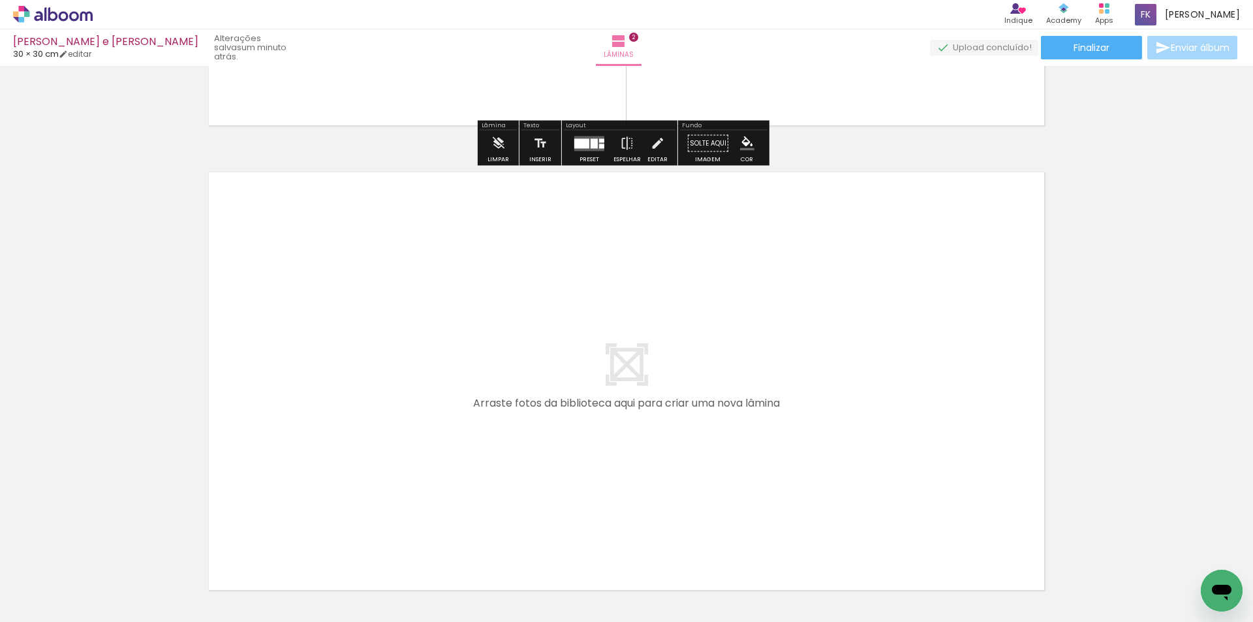
scroll to position [873, 0]
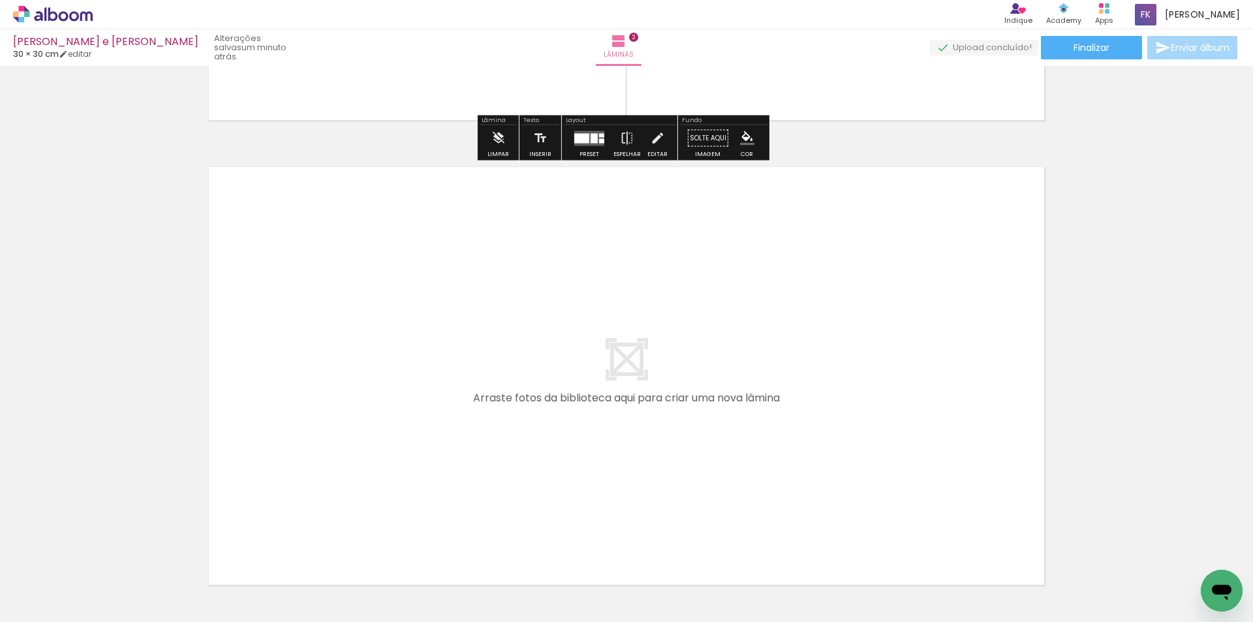
drag, startPoint x: 435, startPoint y: 568, endPoint x: 436, endPoint y: 401, distance: 167.1
click at [436, 401] on quentale-workspace at bounding box center [626, 311] width 1253 height 622
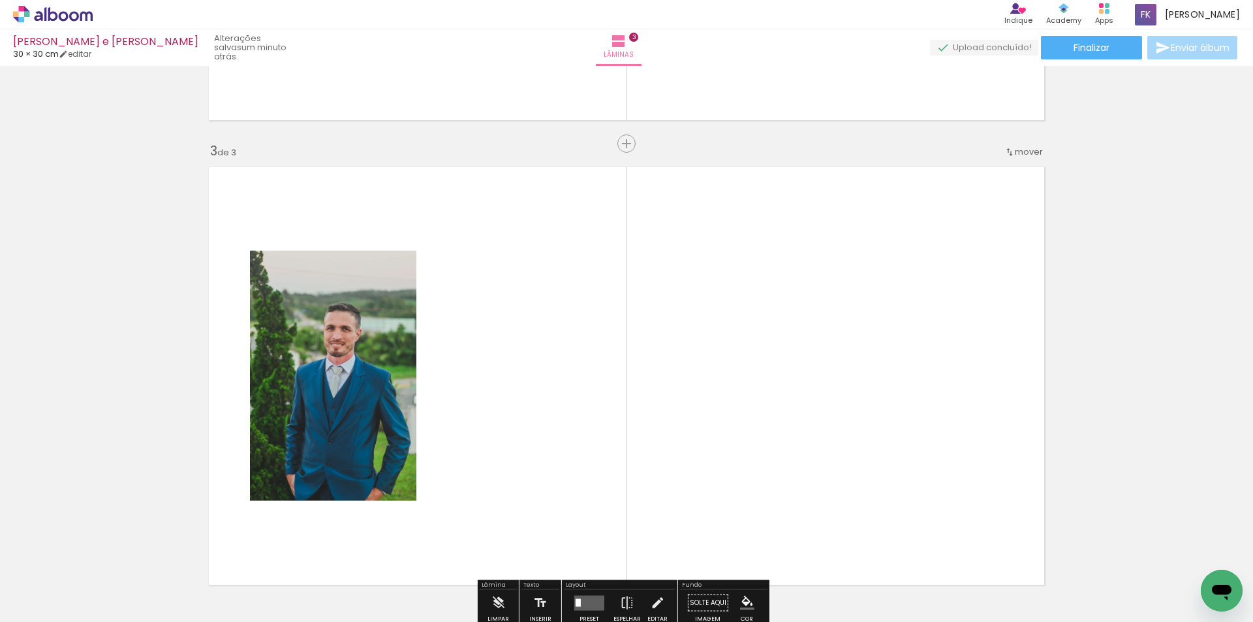
scroll to position [946, 0]
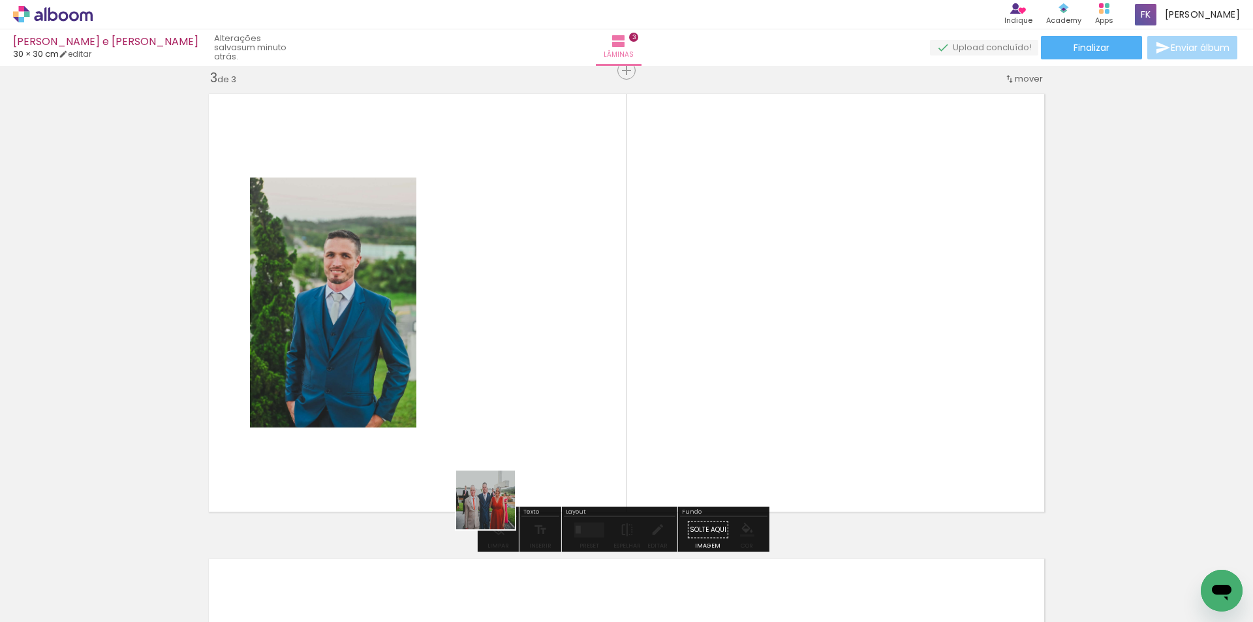
drag, startPoint x: 510, startPoint y: 572, endPoint x: 451, endPoint y: 411, distance: 171.8
click at [451, 411] on quentale-workspace at bounding box center [626, 311] width 1253 height 622
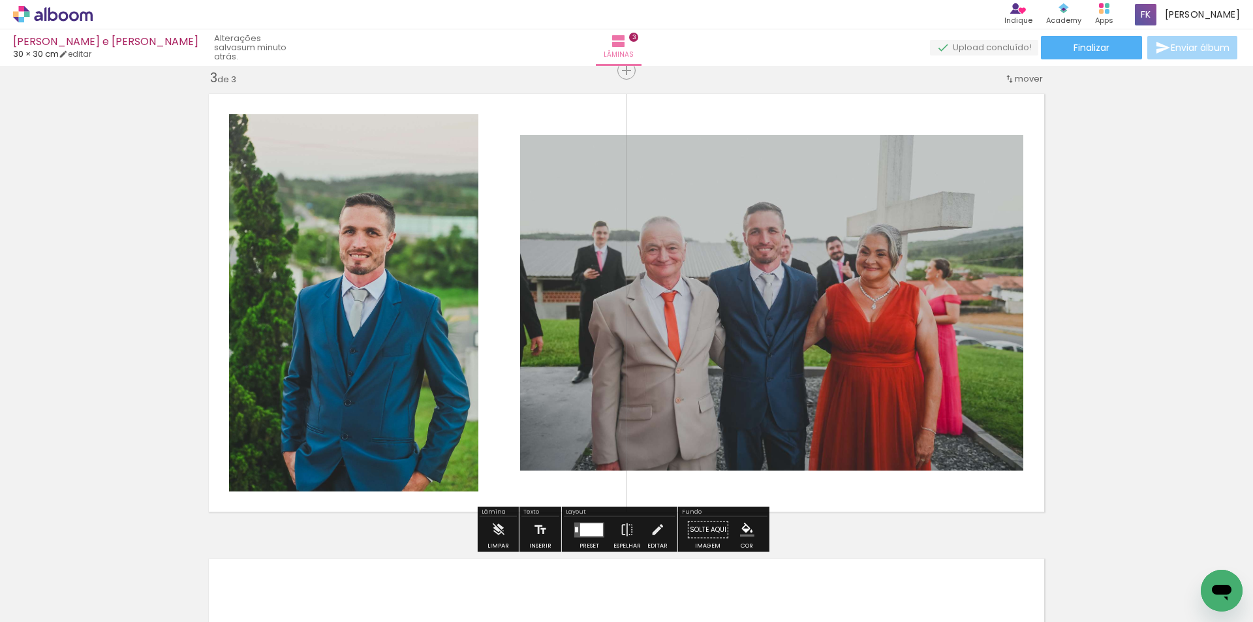
drag, startPoint x: 572, startPoint y: 575, endPoint x: 647, endPoint y: 578, distance: 74.4
click at [589, 416] on quentale-workspace at bounding box center [626, 311] width 1253 height 622
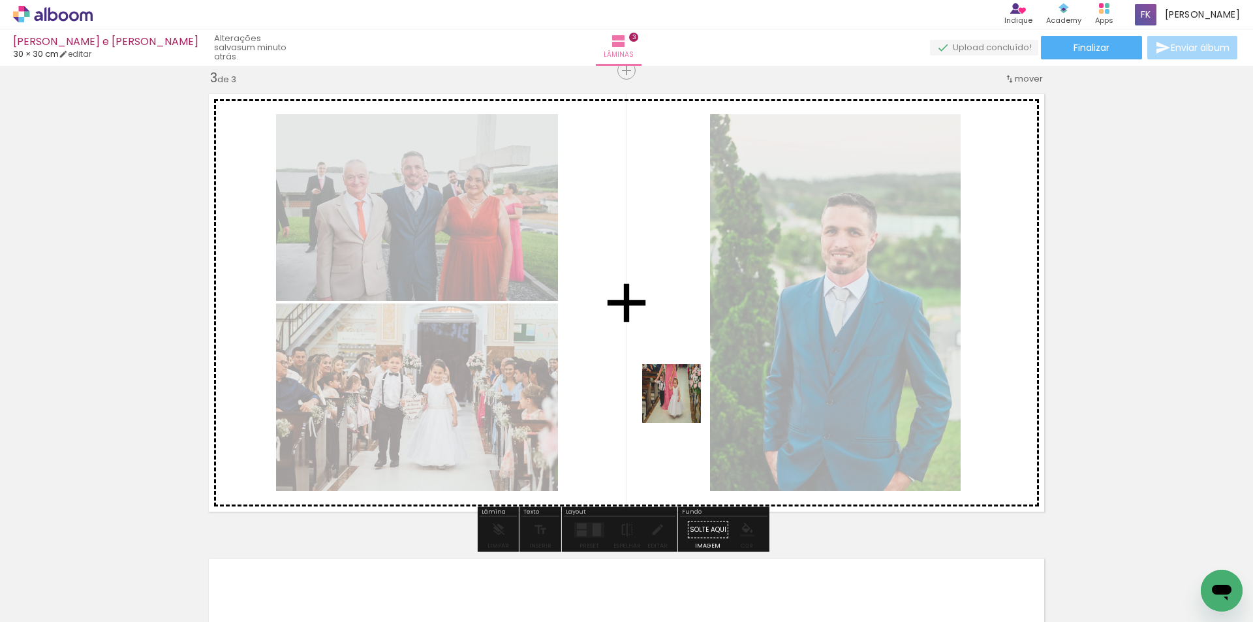
drag, startPoint x: 653, startPoint y: 580, endPoint x: 694, endPoint y: 390, distance: 195.0
click at [687, 393] on quentale-workspace at bounding box center [626, 311] width 1253 height 622
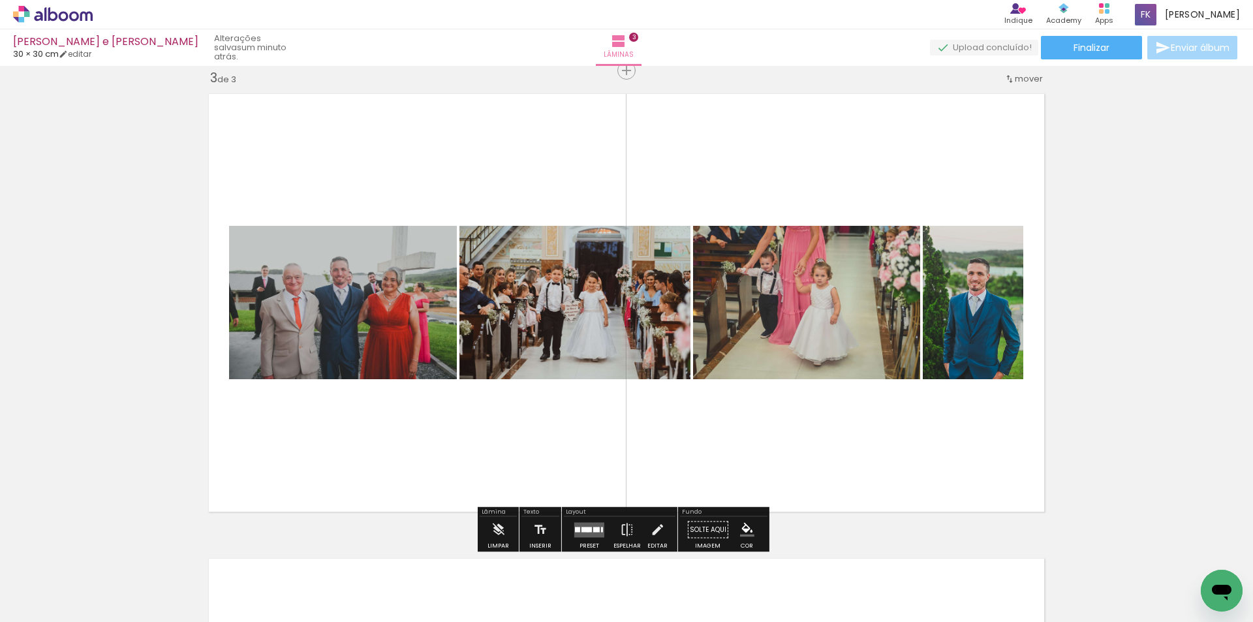
click at [585, 531] on div at bounding box center [587, 529] width 10 height 5
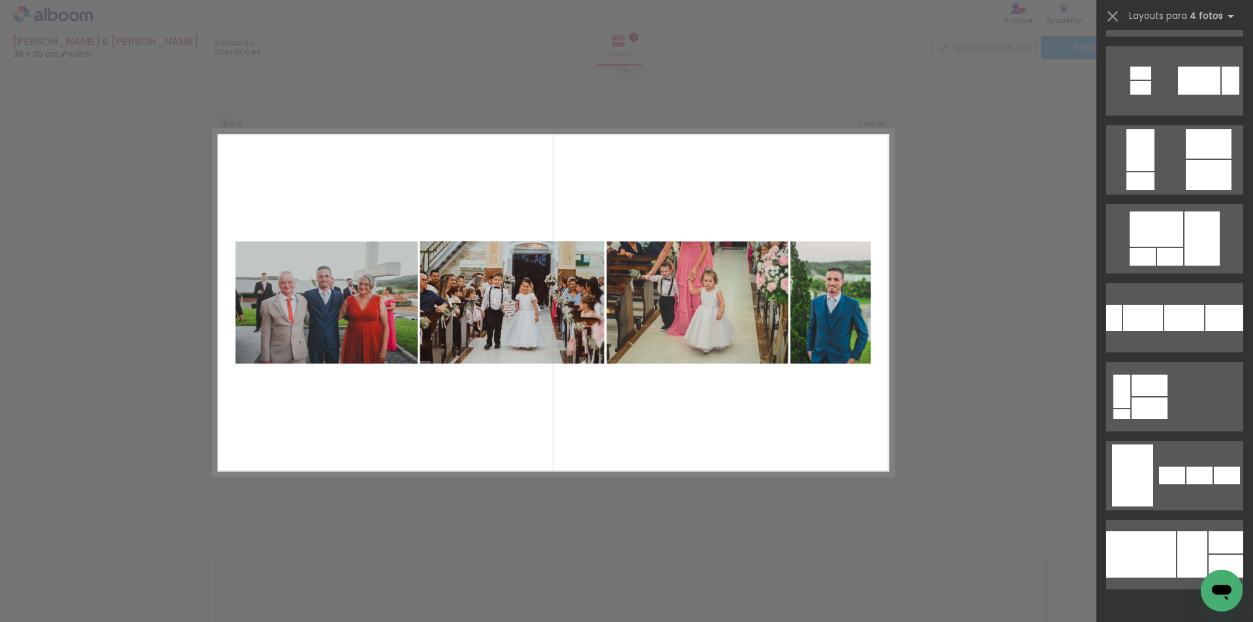
scroll to position [0, 0]
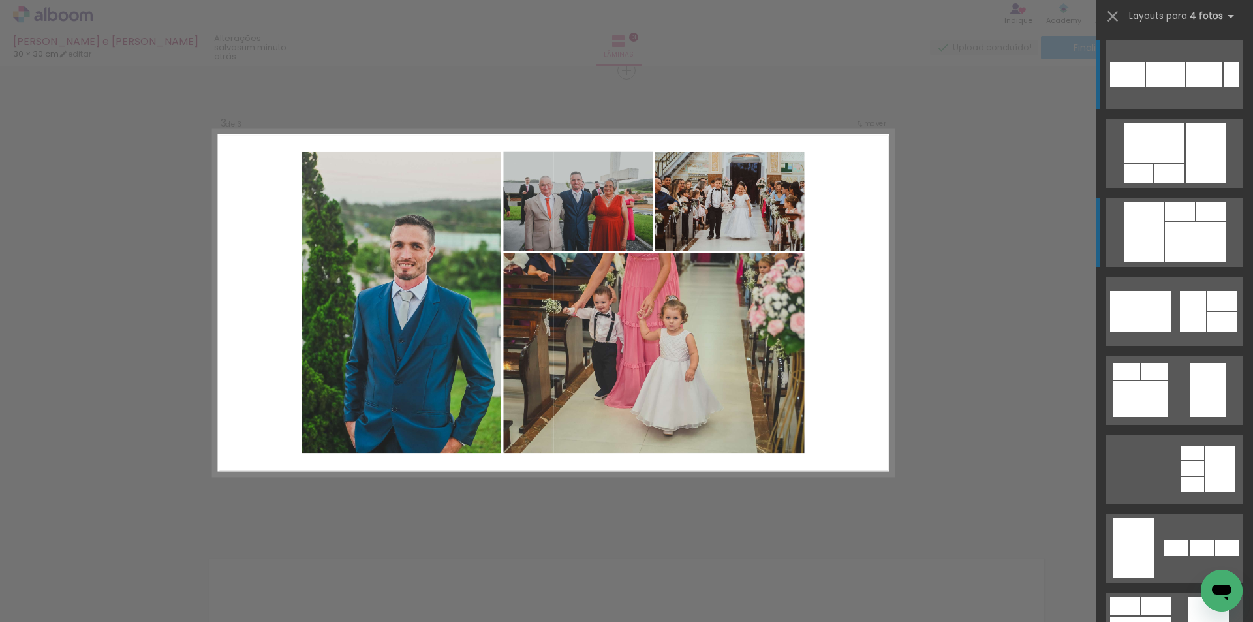
click at [1179, 183] on div at bounding box center [1170, 174] width 30 height 20
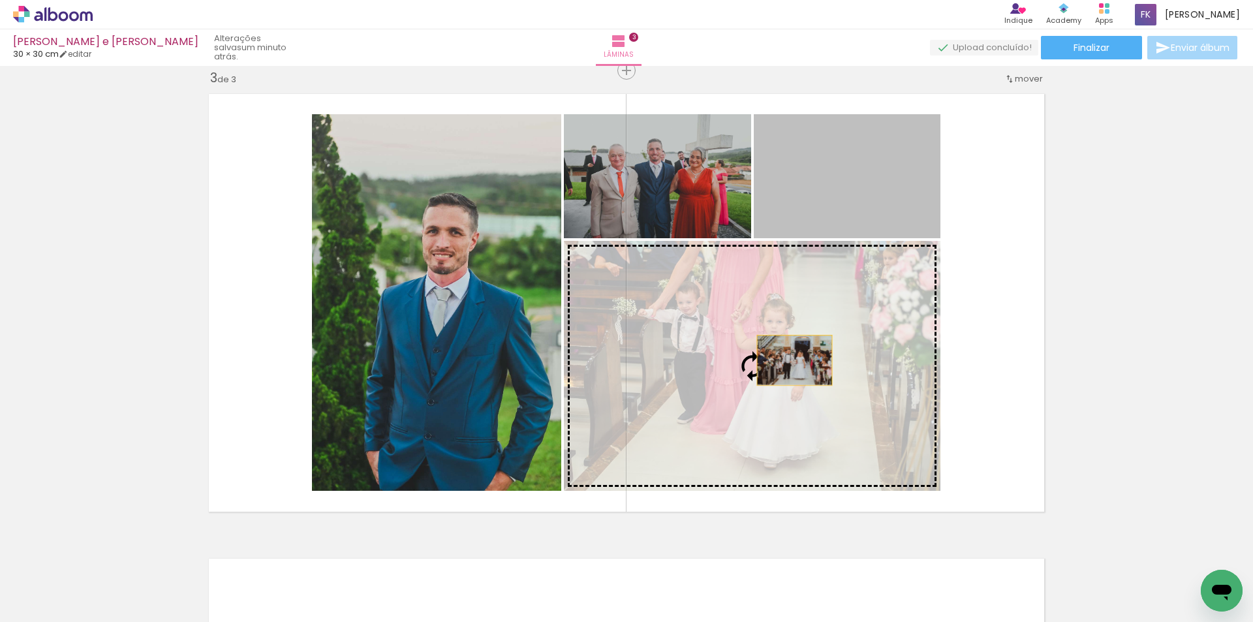
drag, startPoint x: 843, startPoint y: 198, endPoint x: 786, endPoint y: 364, distance: 176.1
click at [0, 0] on slot at bounding box center [0, 0] width 0 height 0
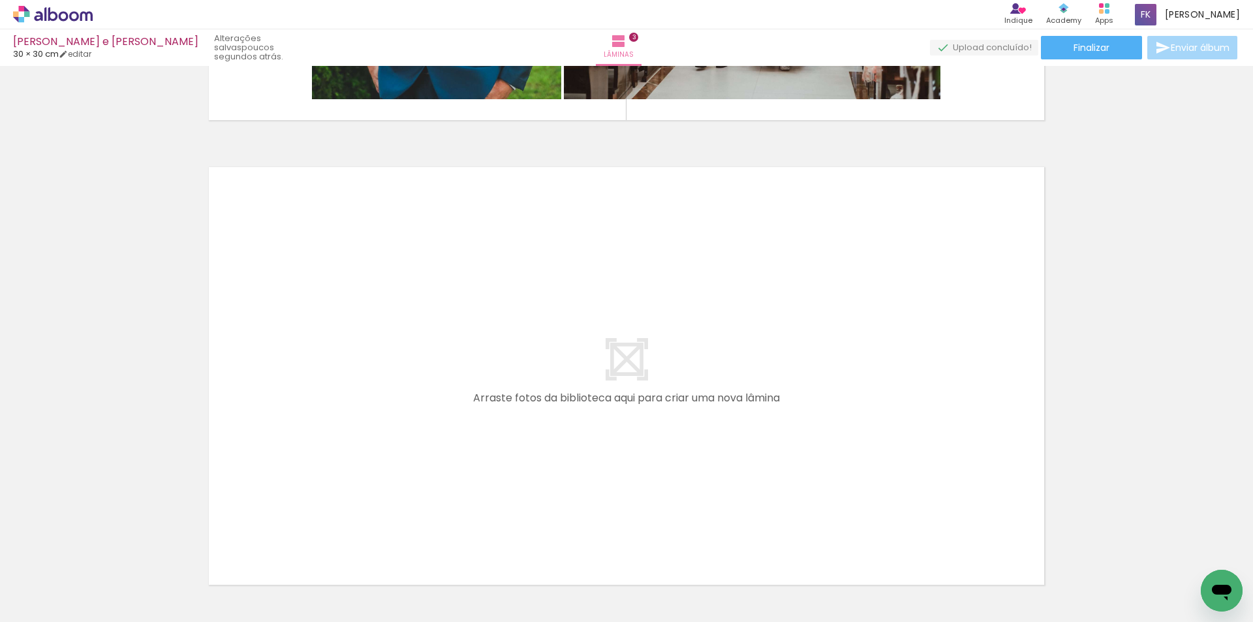
scroll to position [0, 326]
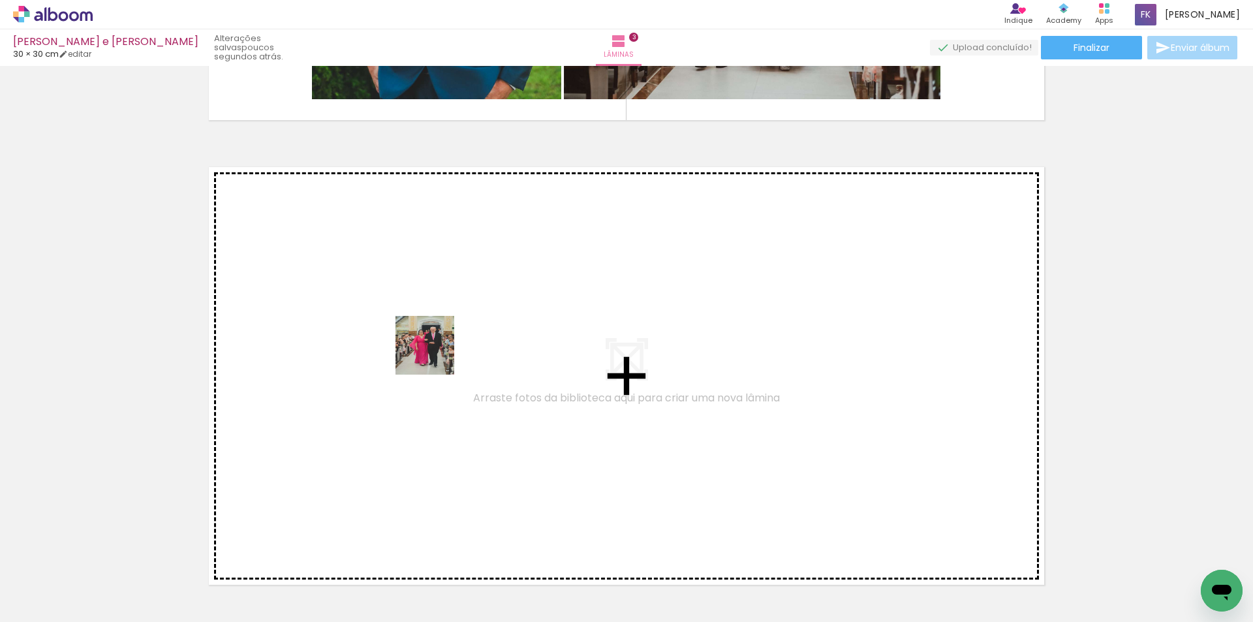
drag, startPoint x: 391, startPoint y: 574, endPoint x: 467, endPoint y: 568, distance: 76.0
click at [435, 354] on quentale-workspace at bounding box center [626, 311] width 1253 height 622
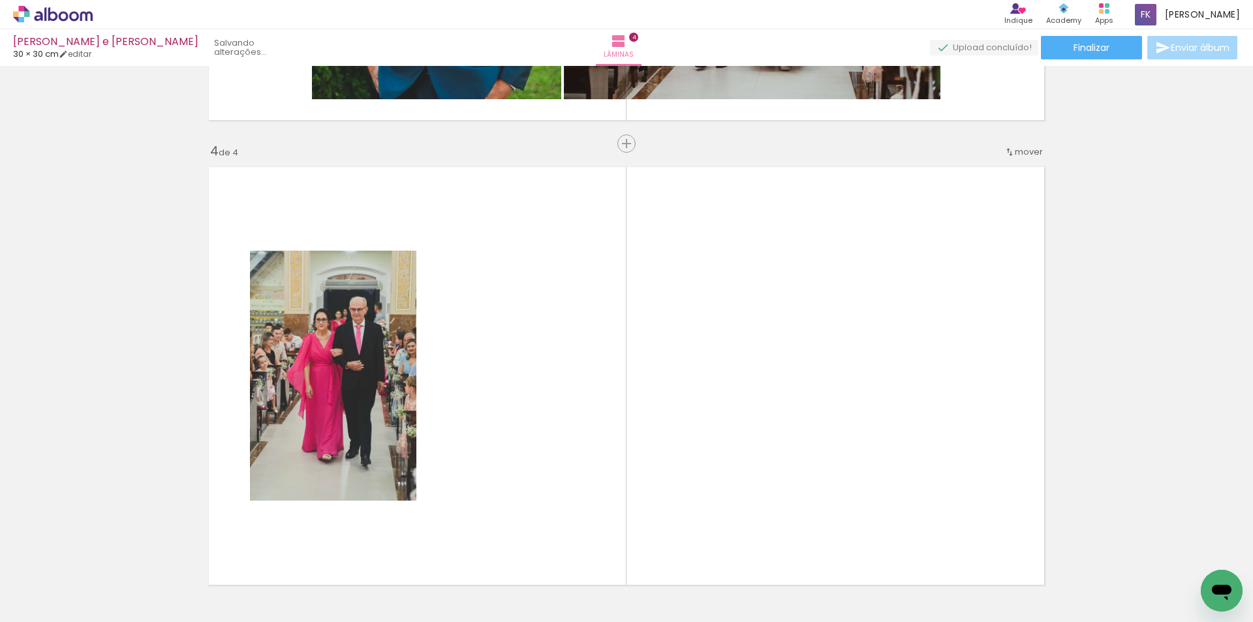
click at [499, 410] on quentale-workspace at bounding box center [626, 311] width 1253 height 622
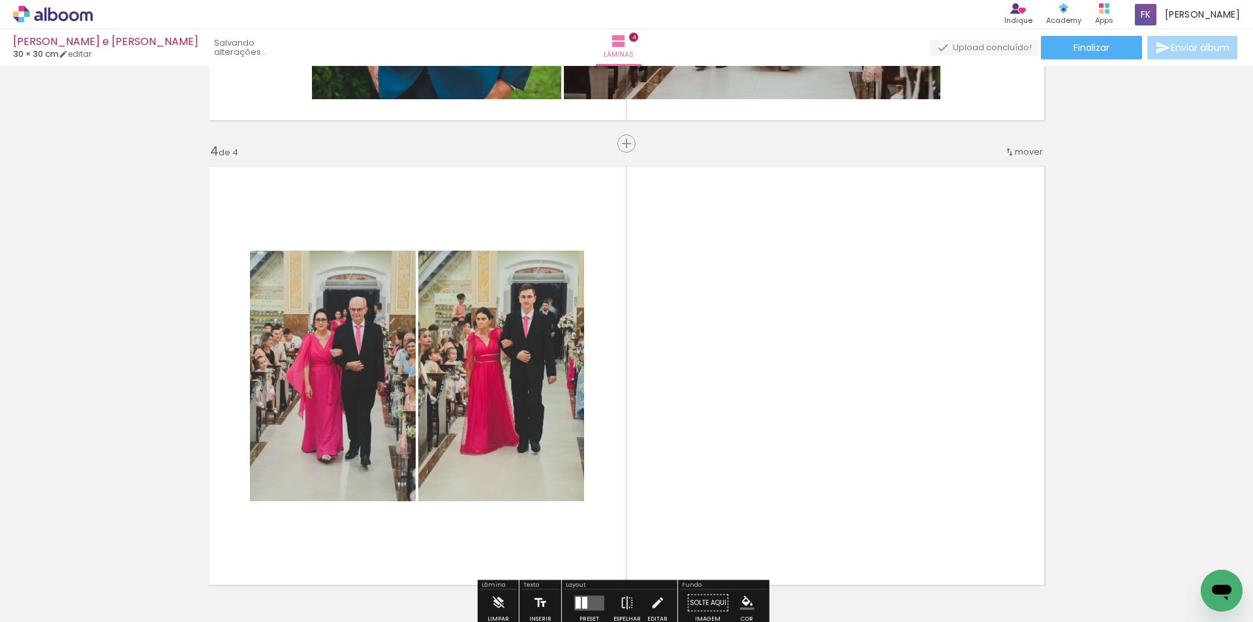
scroll to position [1411, 0]
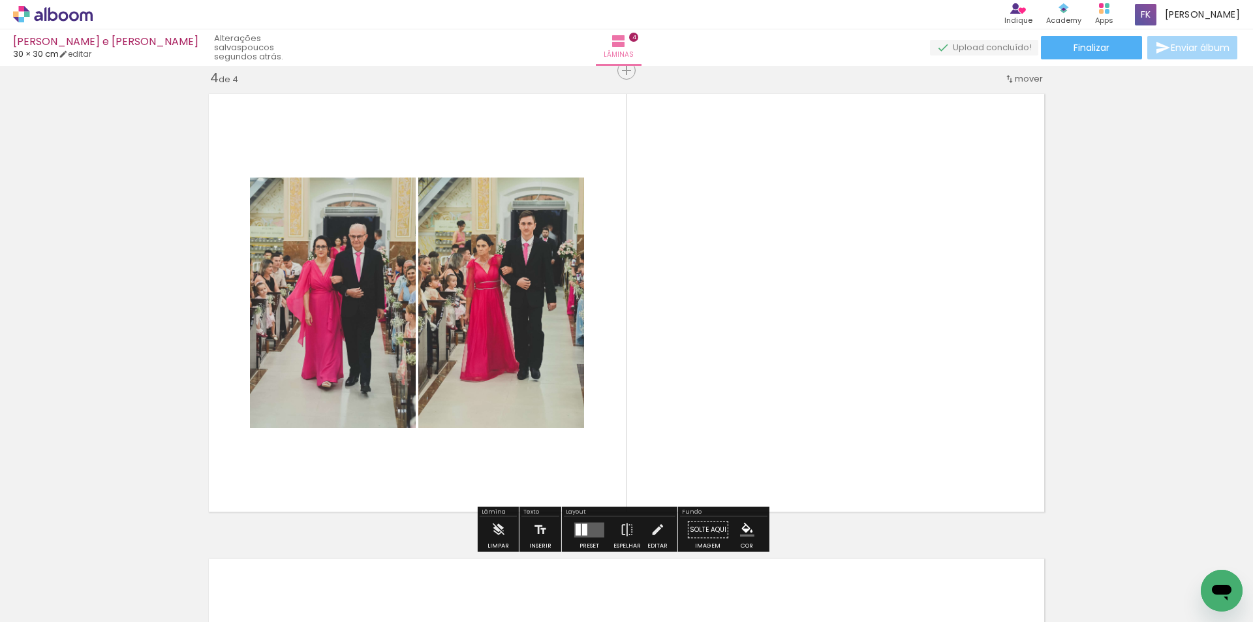
drag, startPoint x: 541, startPoint y: 566, endPoint x: 579, endPoint y: 493, distance: 82.3
click at [546, 429] on quentale-workspace at bounding box center [626, 311] width 1253 height 622
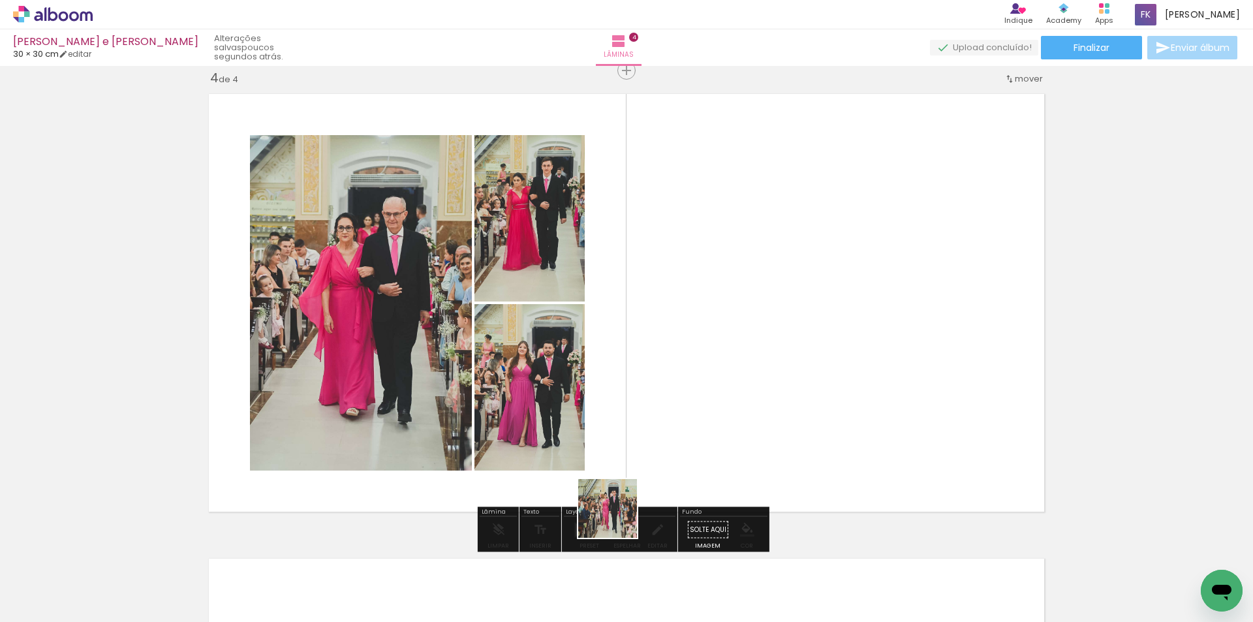
drag, startPoint x: 602, startPoint y: 572, endPoint x: 693, endPoint y: 555, distance: 92.2
click at [619, 424] on quentale-workspace at bounding box center [626, 311] width 1253 height 622
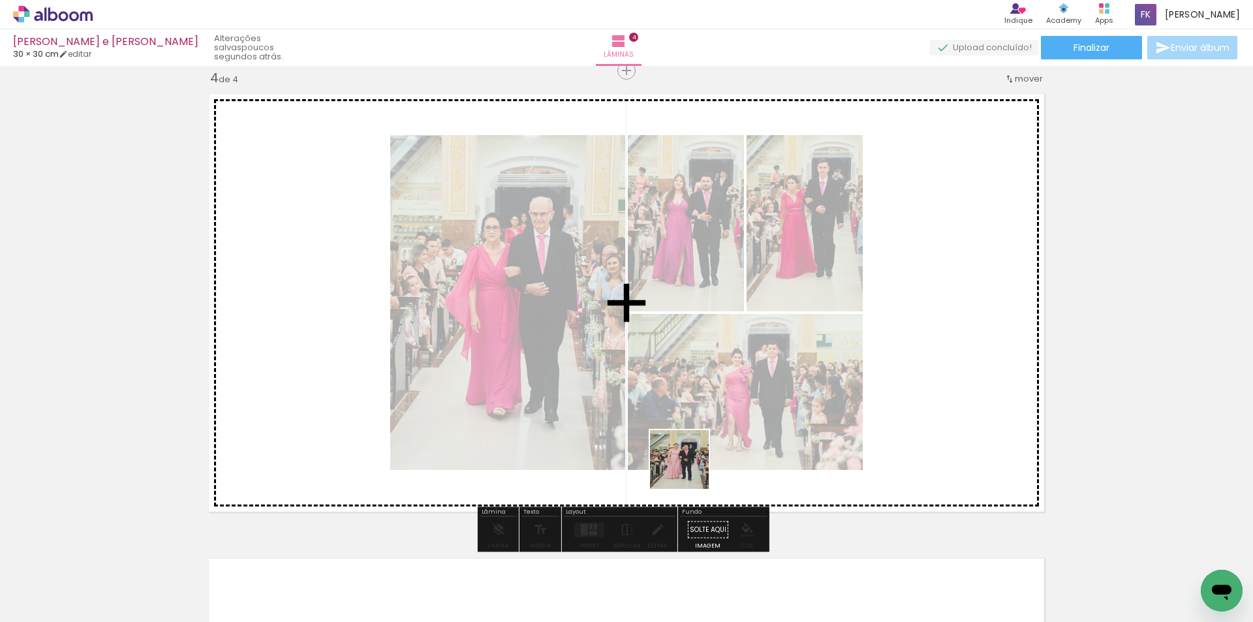
drag, startPoint x: 690, startPoint y: 575, endPoint x: 772, endPoint y: 579, distance: 82.3
click at [687, 427] on quentale-workspace at bounding box center [626, 311] width 1253 height 622
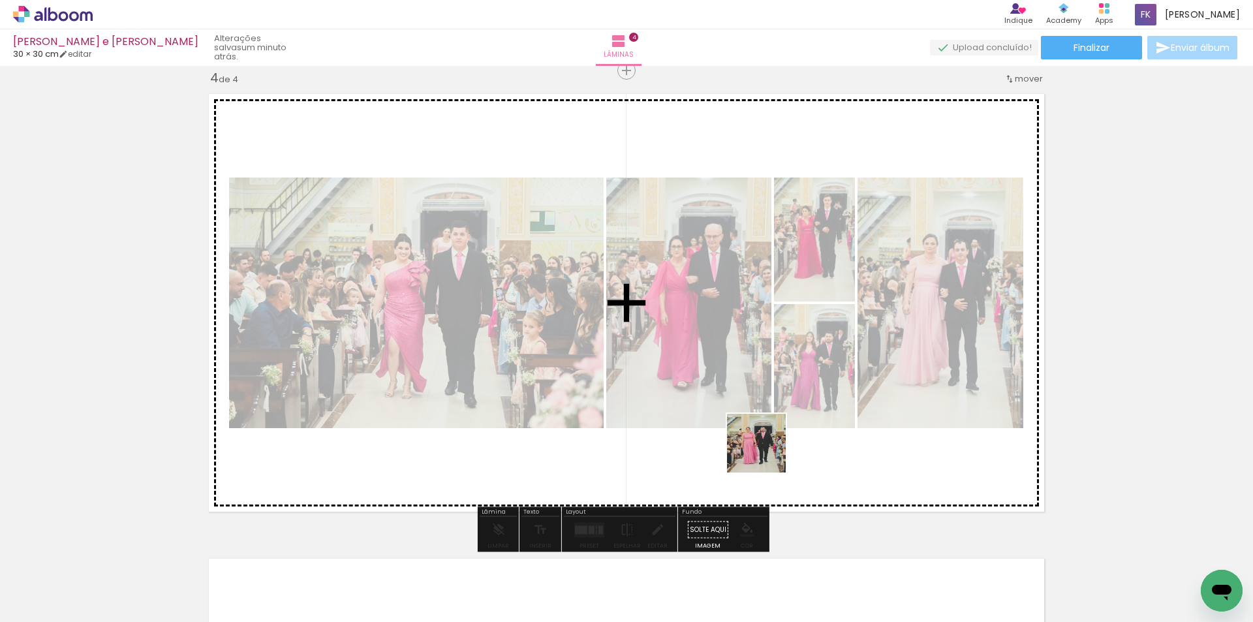
drag, startPoint x: 769, startPoint y: 468, endPoint x: 762, endPoint y: 429, distance: 39.8
click at [762, 429] on quentale-workspace at bounding box center [626, 311] width 1253 height 622
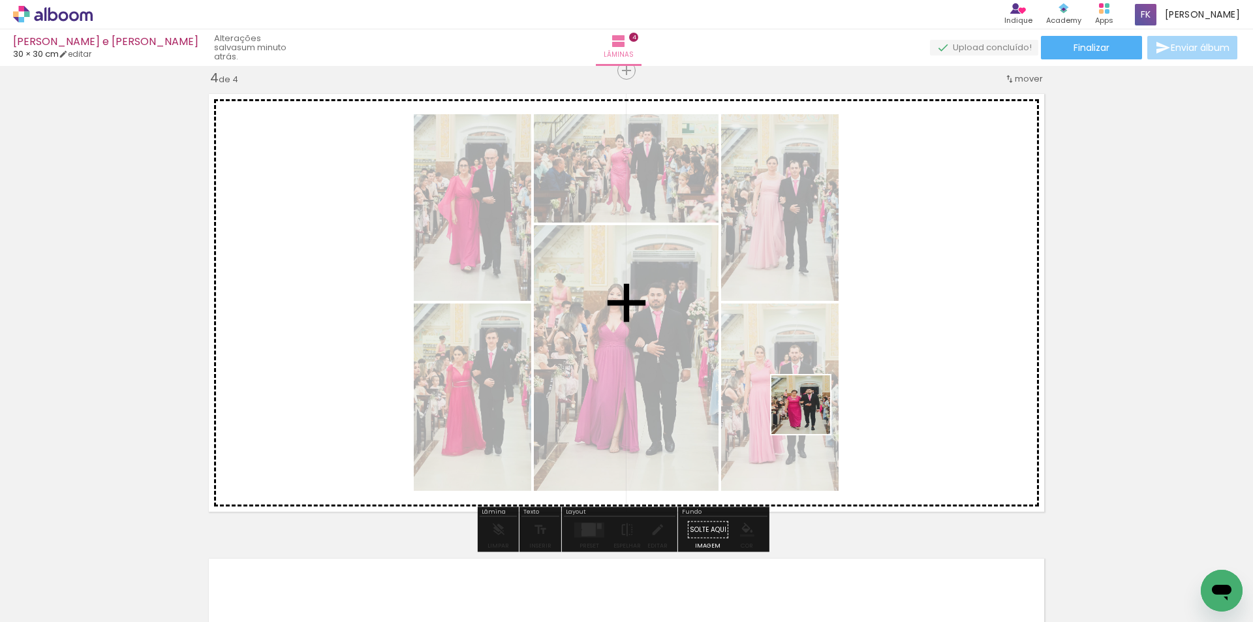
drag, startPoint x: 839, startPoint y: 585, endPoint x: 887, endPoint y: 512, distance: 87.6
click at [798, 382] on quentale-workspace at bounding box center [626, 311] width 1253 height 622
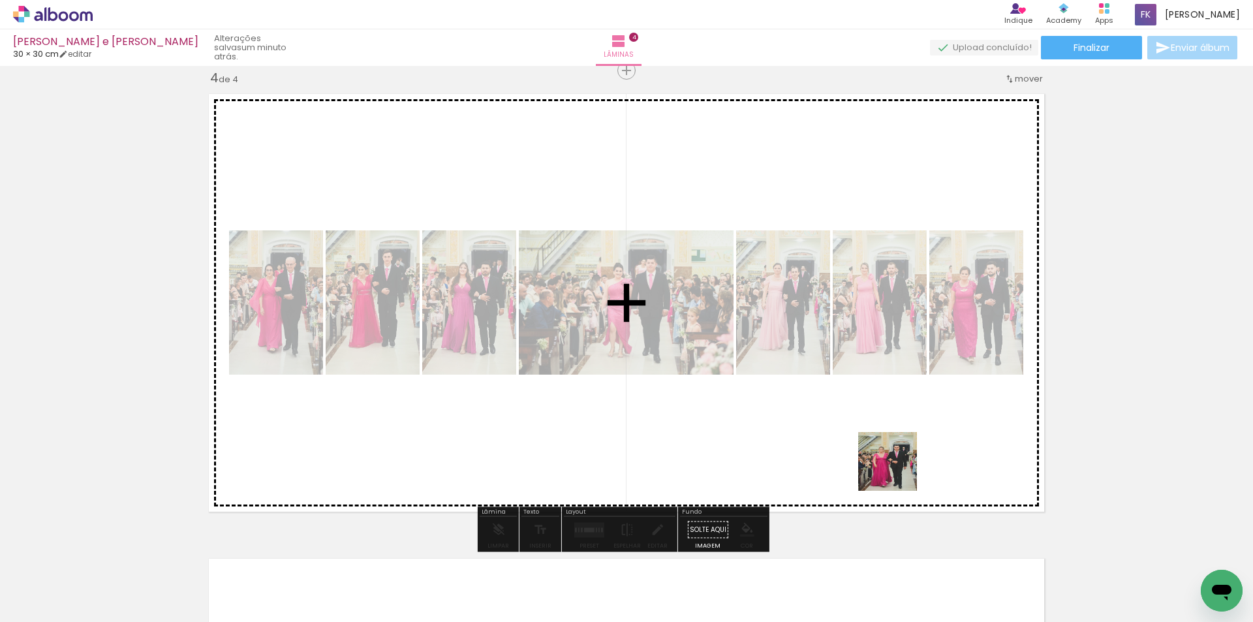
drag, startPoint x: 903, startPoint y: 572, endPoint x: 890, endPoint y: 417, distance: 155.2
click at [890, 418] on quentale-workspace at bounding box center [626, 311] width 1253 height 622
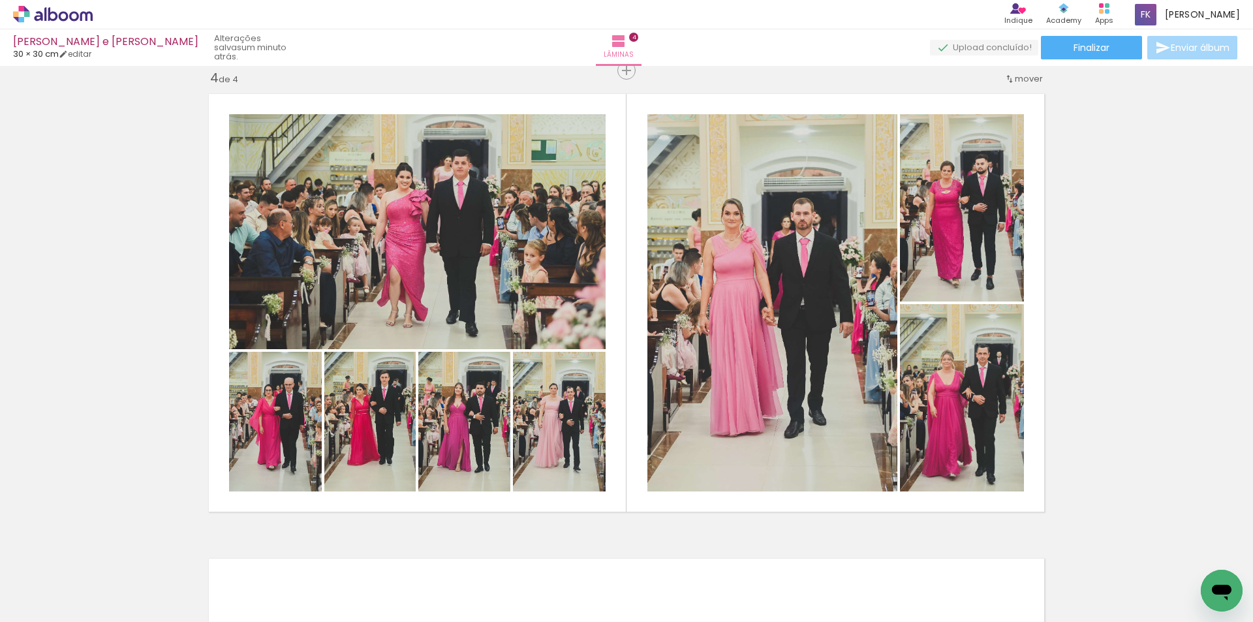
scroll to position [0, 857]
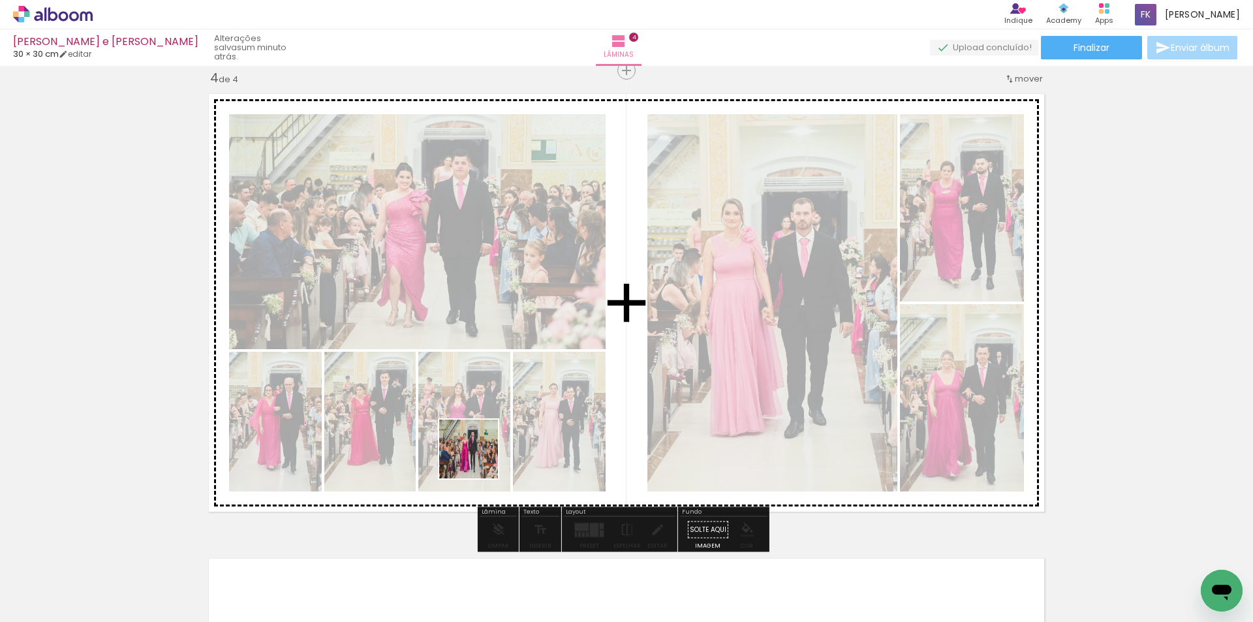
drag, startPoint x: 452, startPoint y: 579, endPoint x: 484, endPoint y: 457, distance: 126.0
click at [482, 437] on quentale-workspace at bounding box center [626, 311] width 1253 height 622
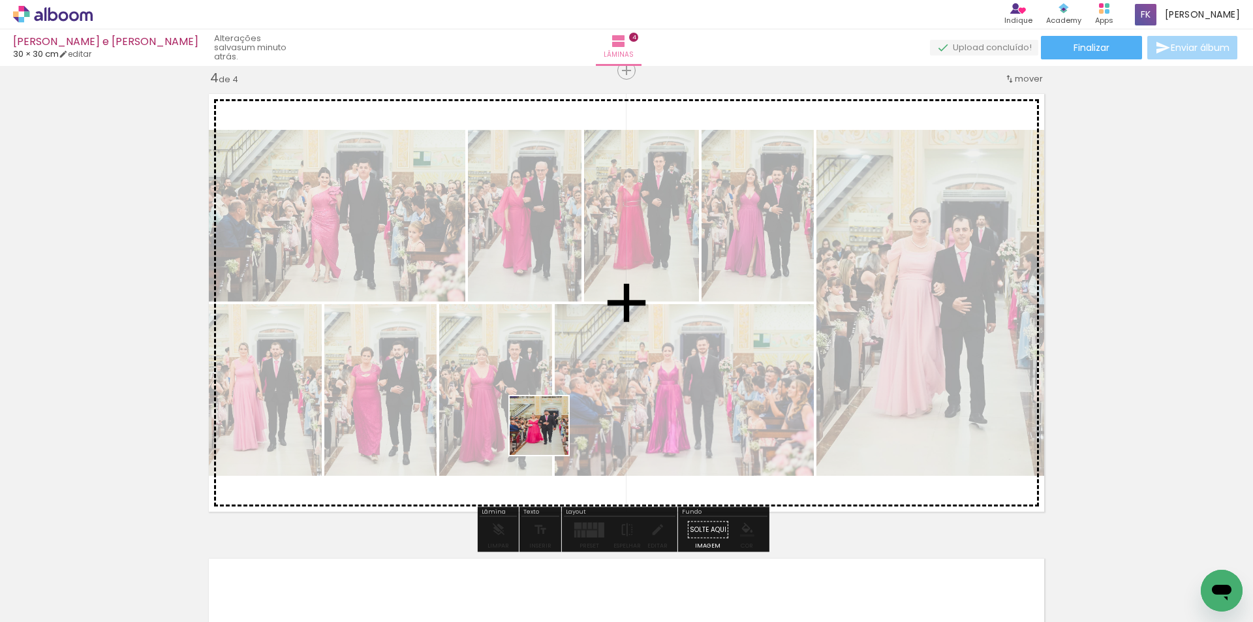
drag, startPoint x: 523, startPoint y: 574, endPoint x: 557, endPoint y: 500, distance: 81.8
click at [549, 433] on quentale-workspace at bounding box center [626, 311] width 1253 height 622
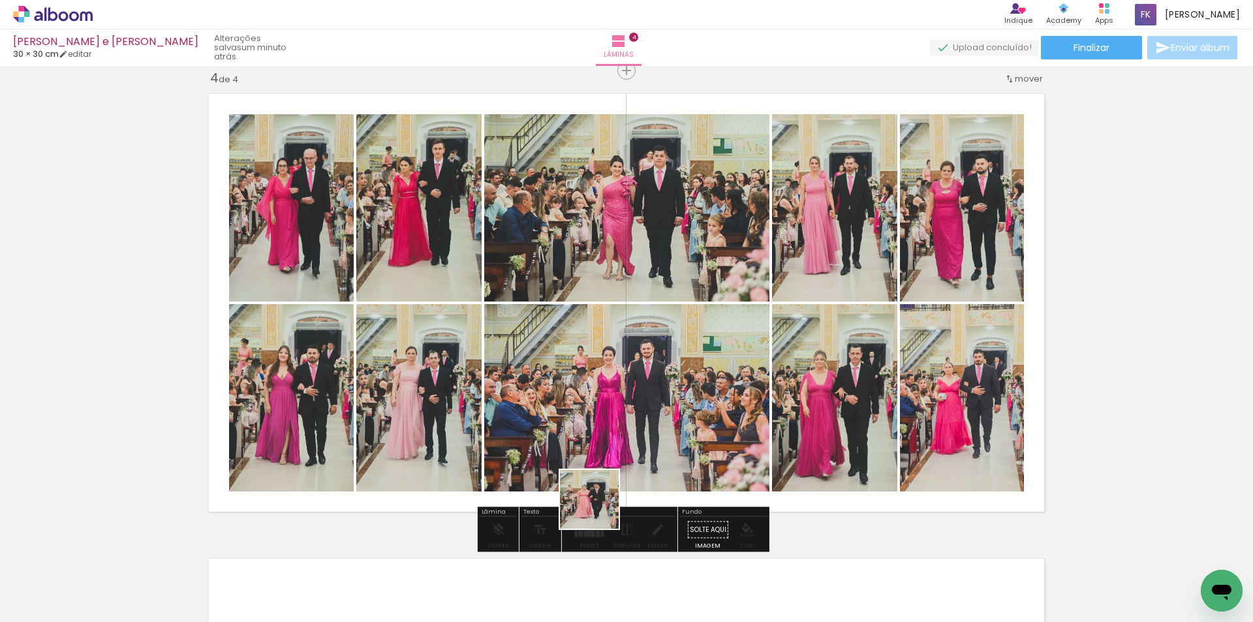
drag, startPoint x: 593, startPoint y: 580, endPoint x: 687, endPoint y: 561, distance: 95.2
click at [600, 441] on quentale-workspace at bounding box center [626, 311] width 1253 height 622
